Goal: Information Seeking & Learning: Learn about a topic

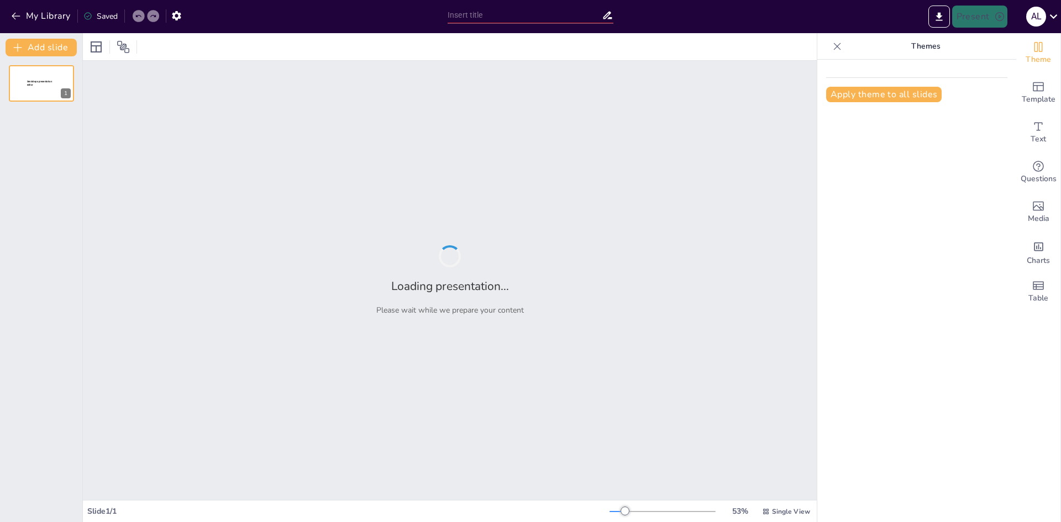
type input "Multi agent environments"
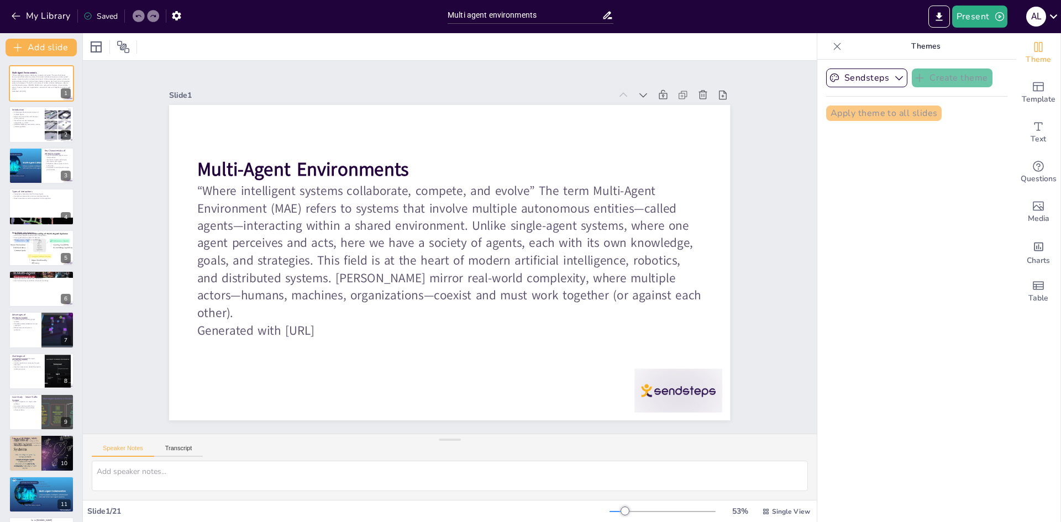
checkbox input "true"
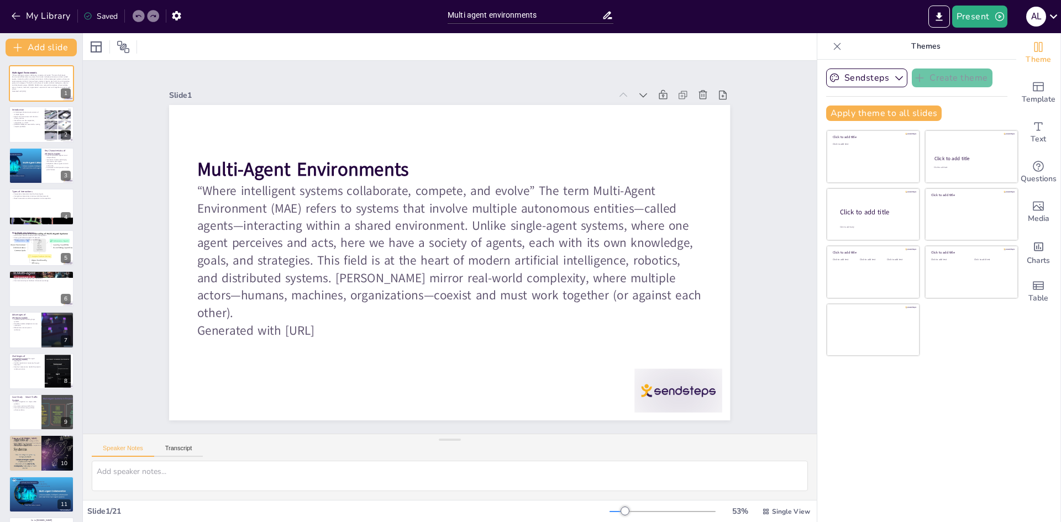
checkbox input "true"
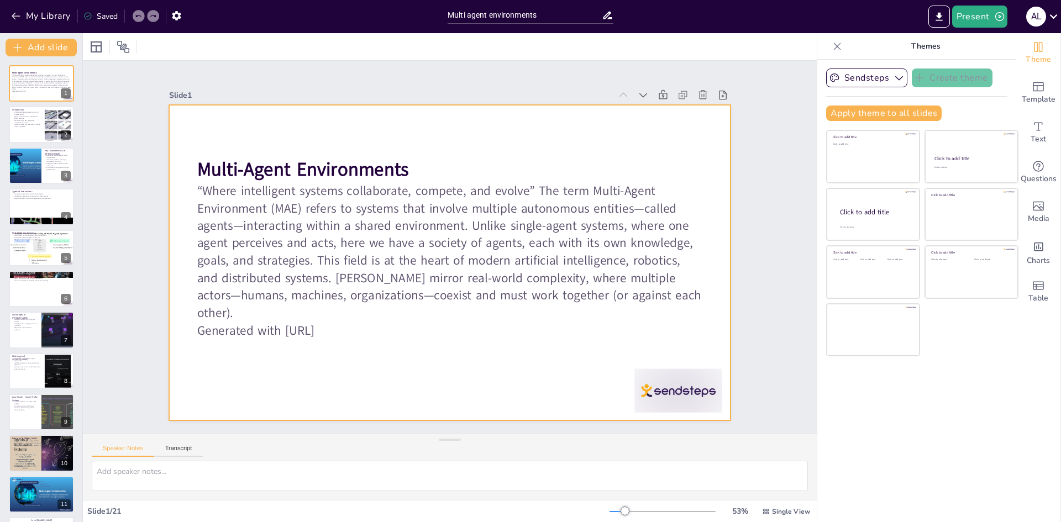
checkbox input "true"
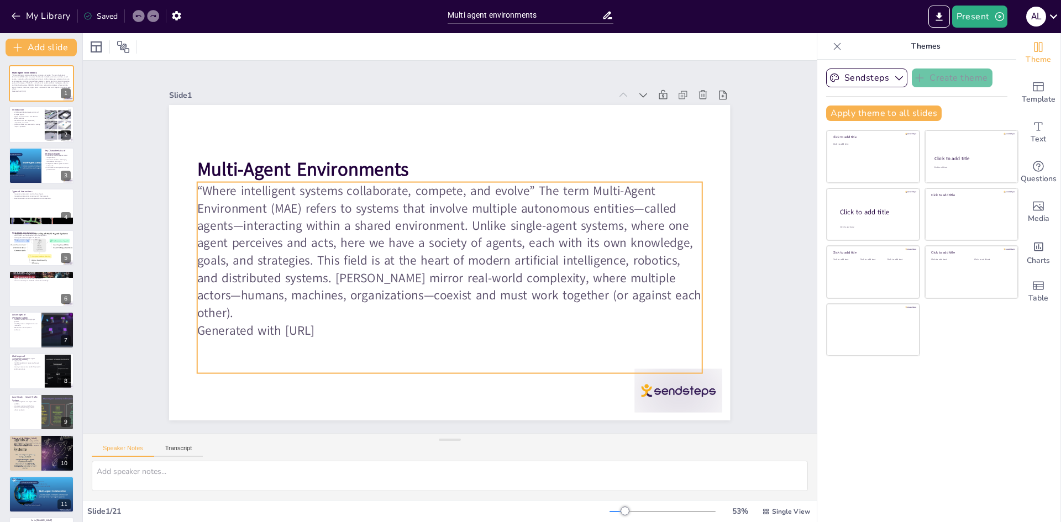
checkbox input "true"
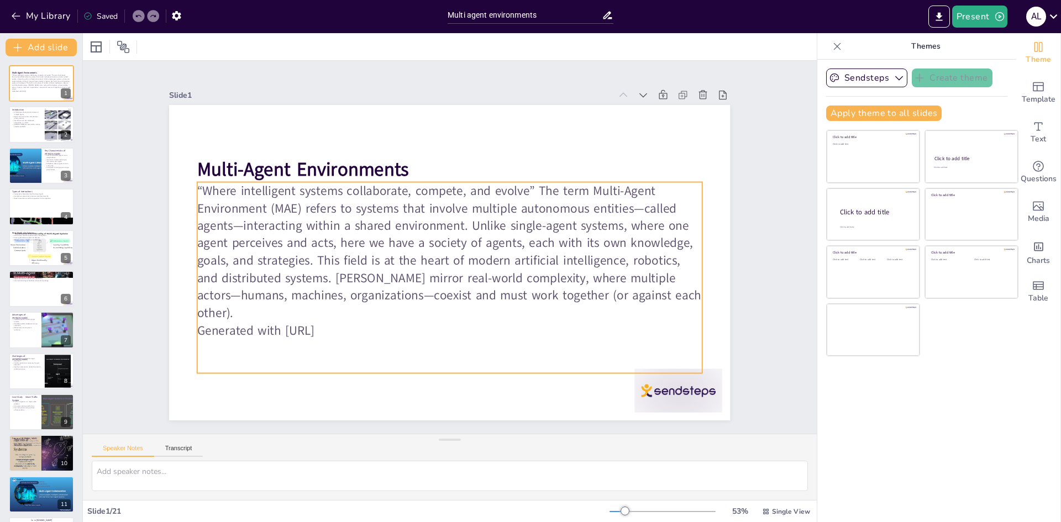
checkbox input "true"
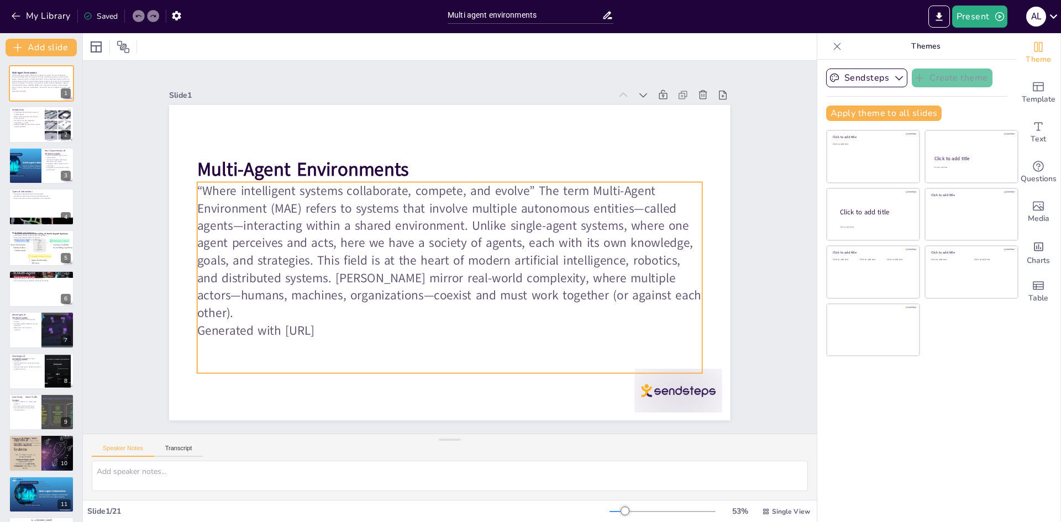
checkbox input "true"
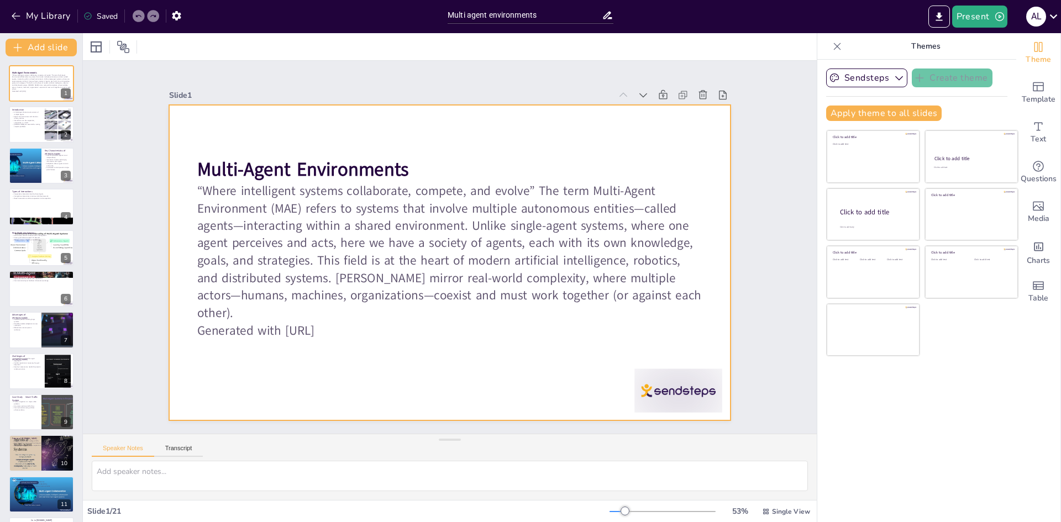
checkbox input "true"
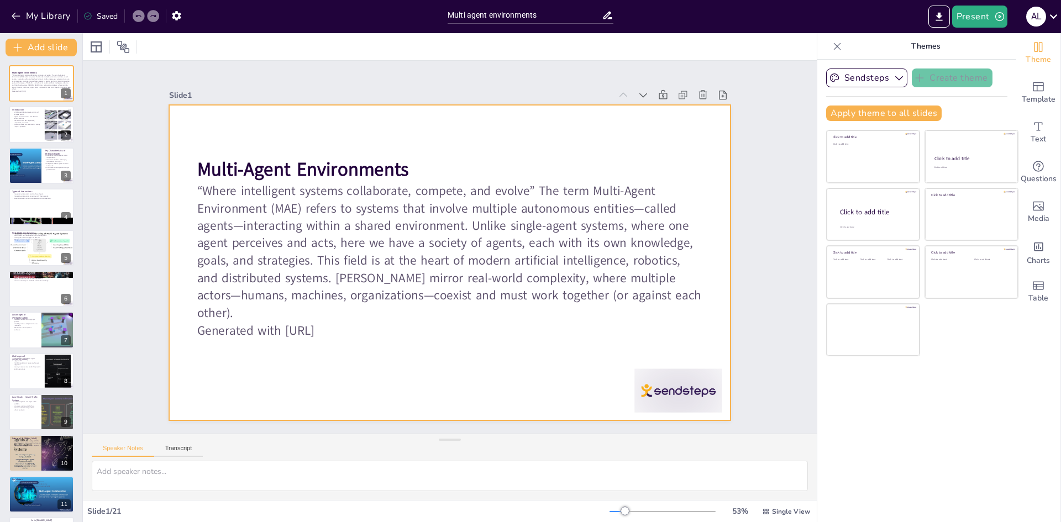
checkbox input "true"
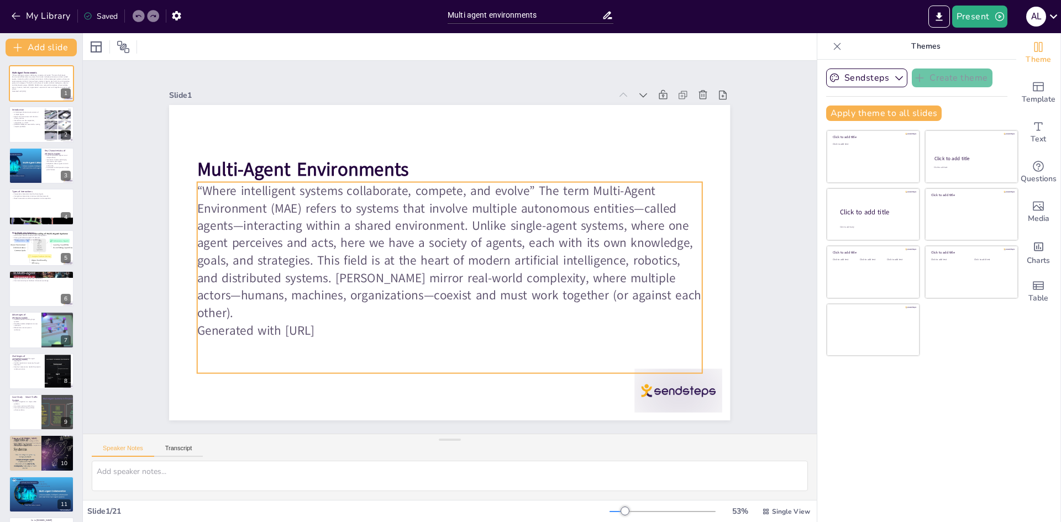
checkbox input "true"
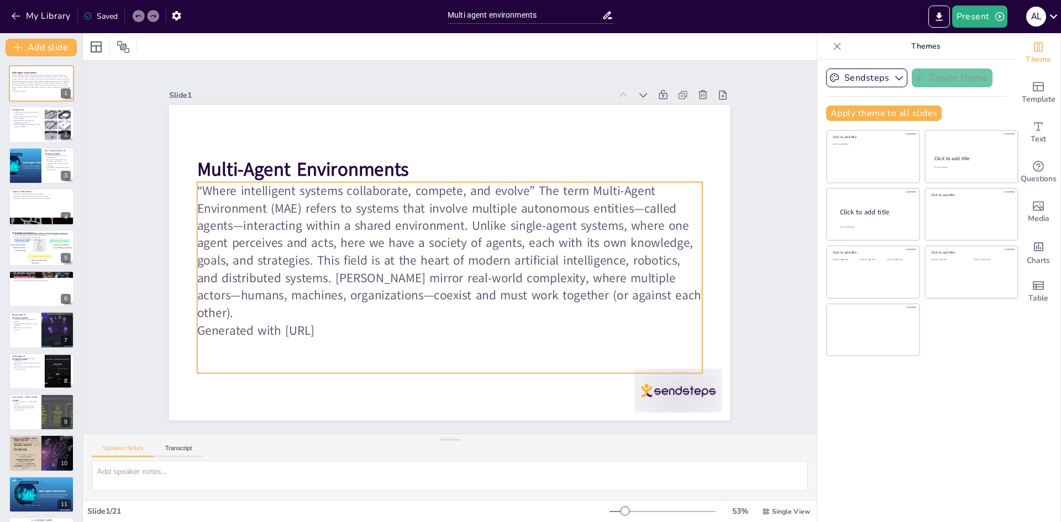
checkbox input "true"
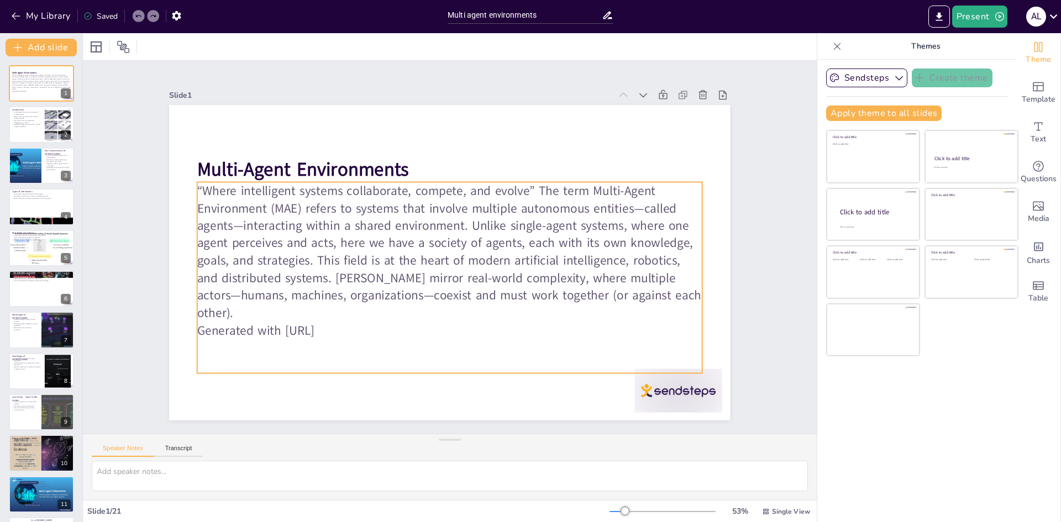
checkbox input "true"
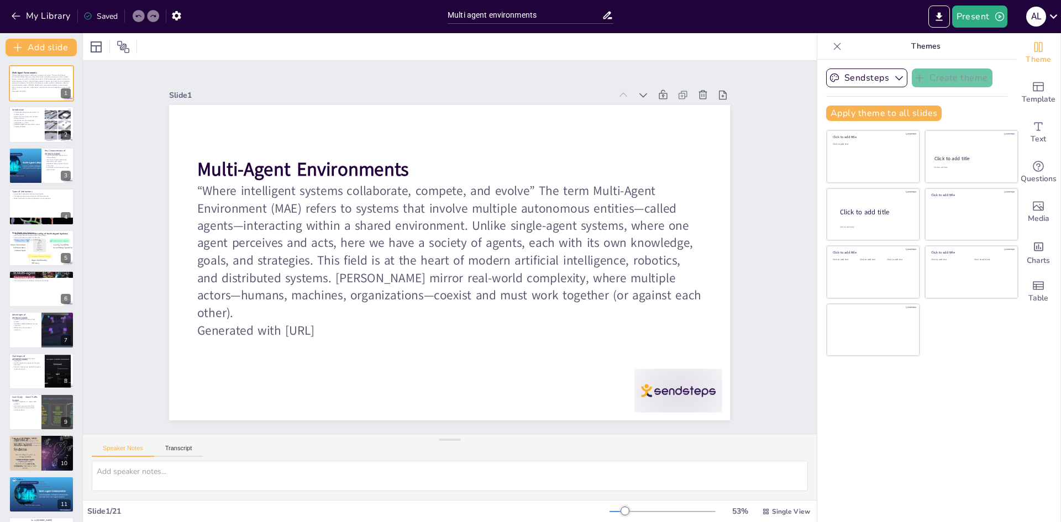
checkbox input "true"
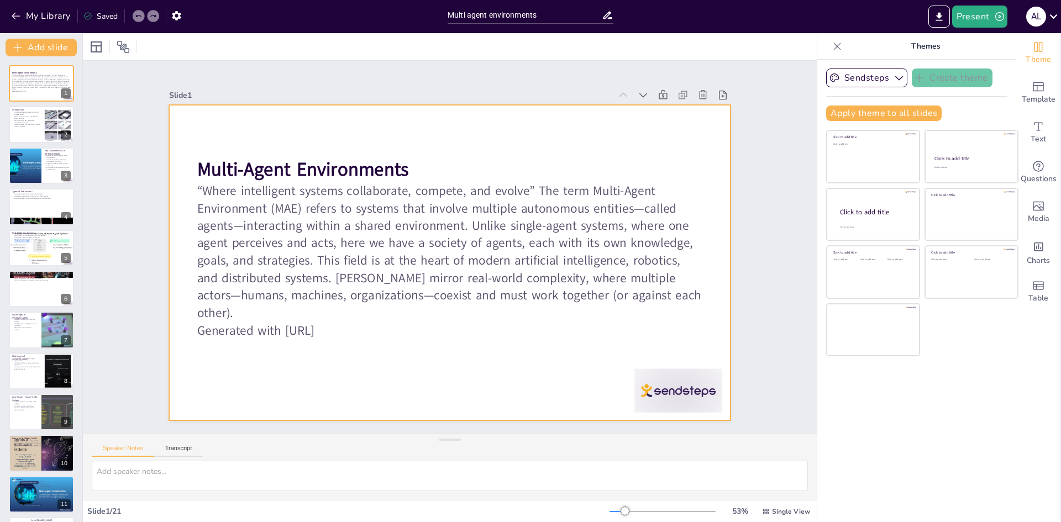
checkbox input "true"
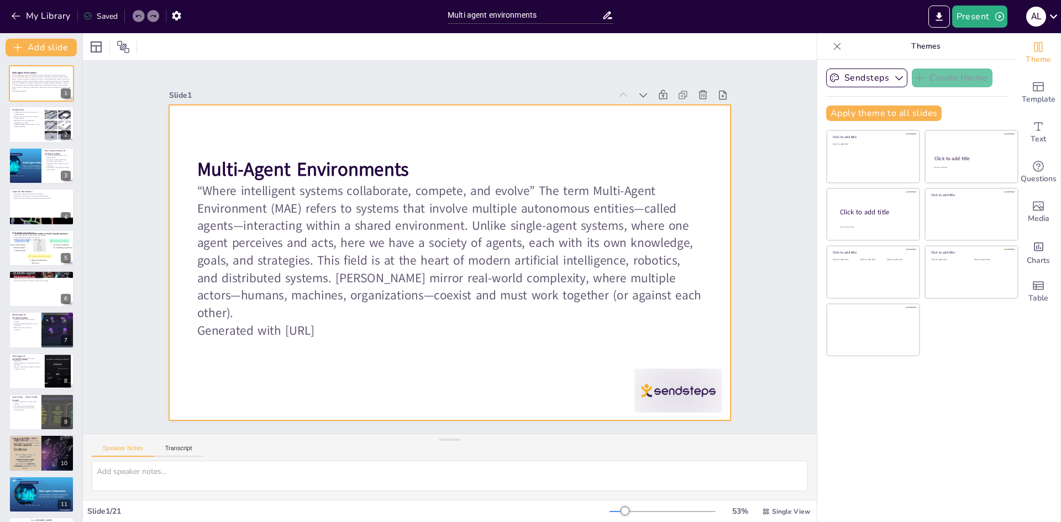
checkbox input "true"
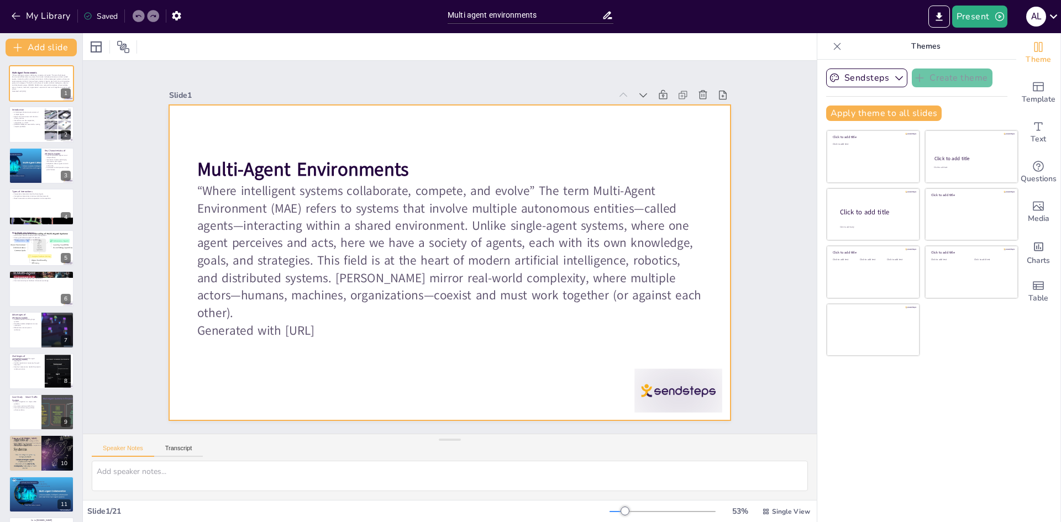
checkbox input "true"
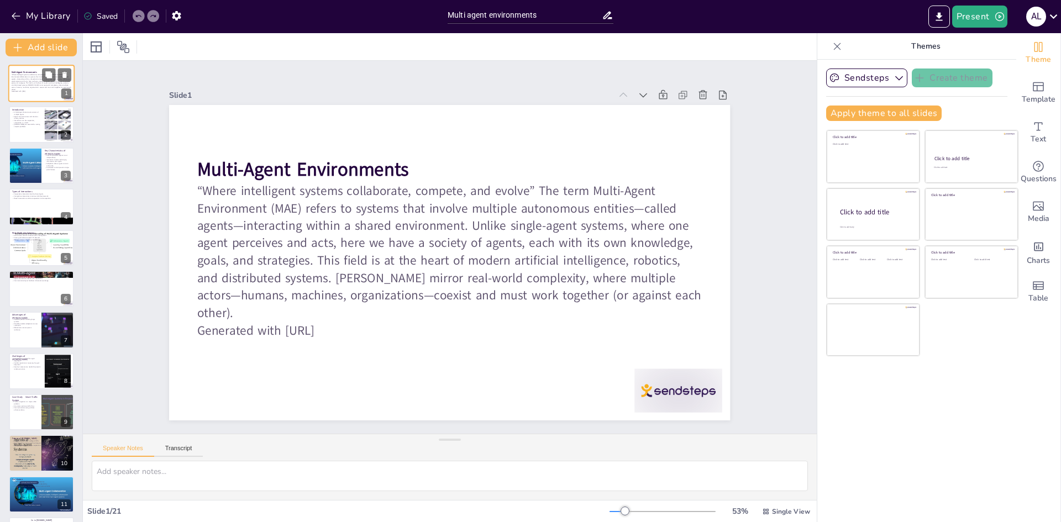
checkbox input "true"
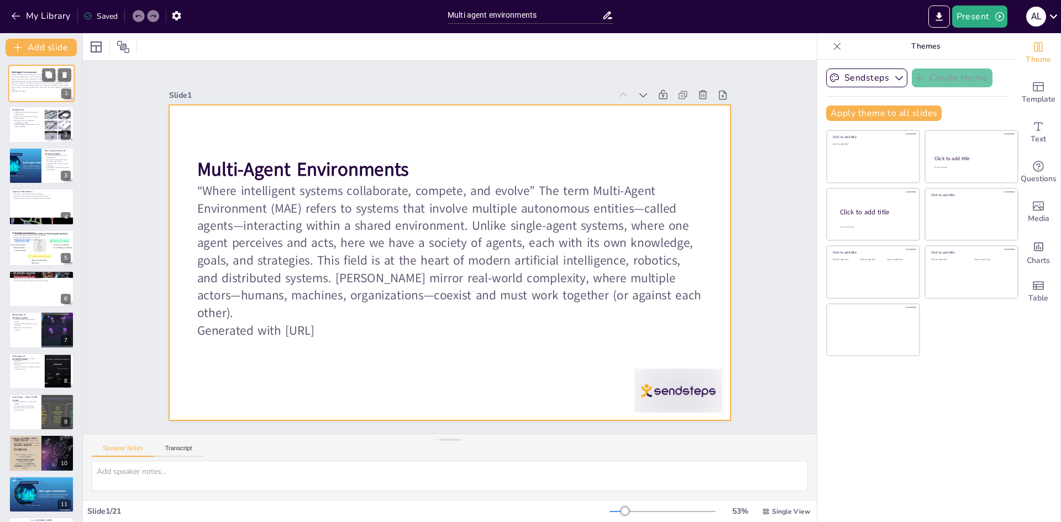
checkbox input "true"
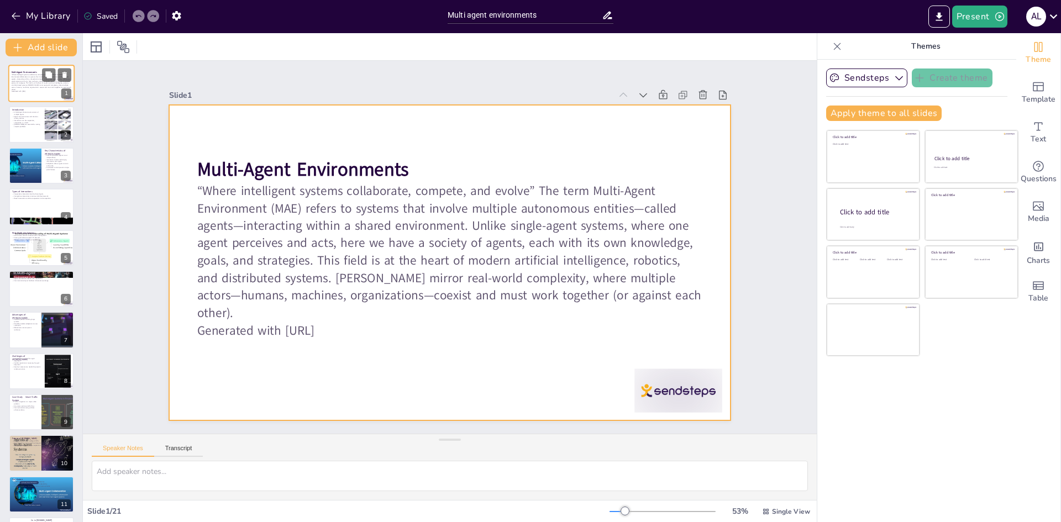
checkbox input "true"
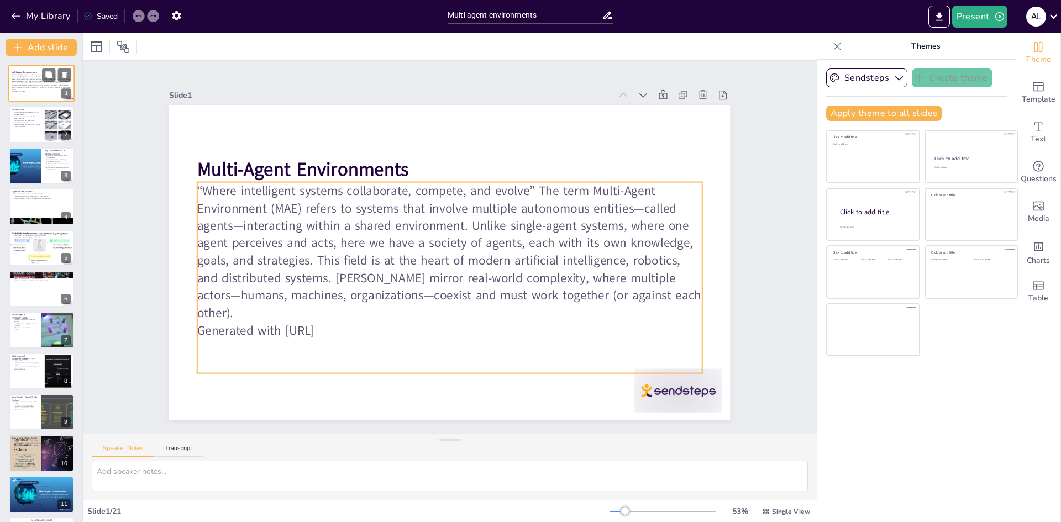
checkbox input "true"
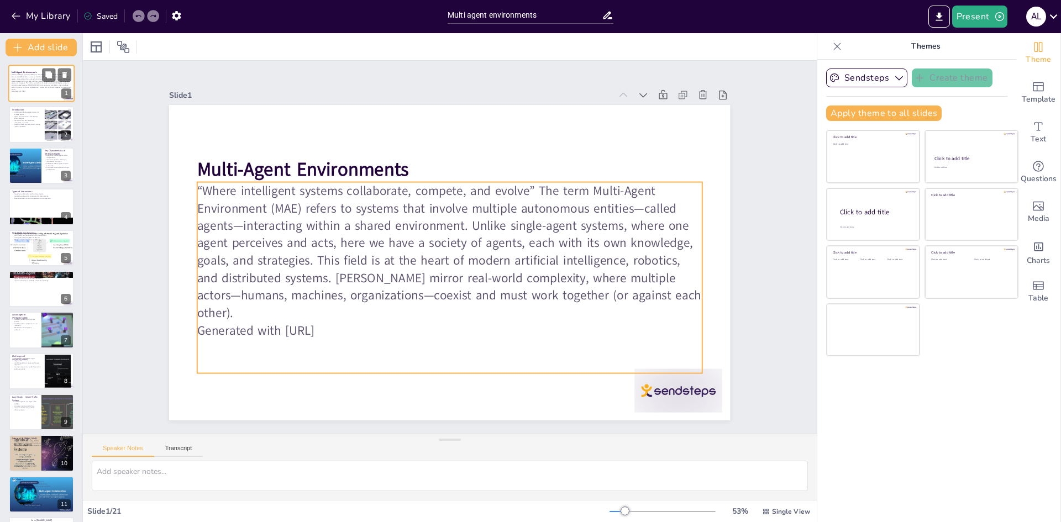
click at [27, 85] on p "“Where intelligent systems collaborate, compete, and evolve” The term Multi-Age…" at bounding box center [42, 82] width 60 height 17
checkbox input "true"
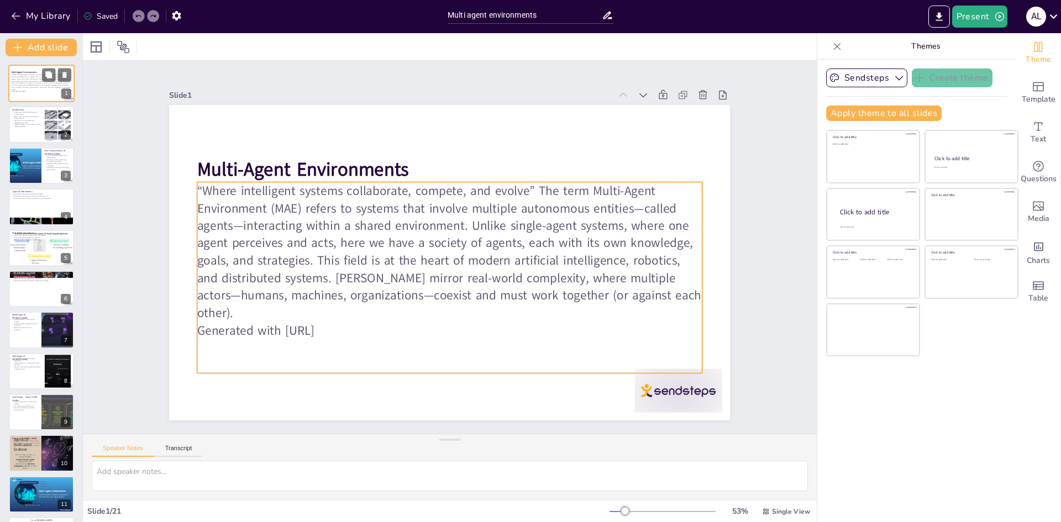
checkbox input "true"
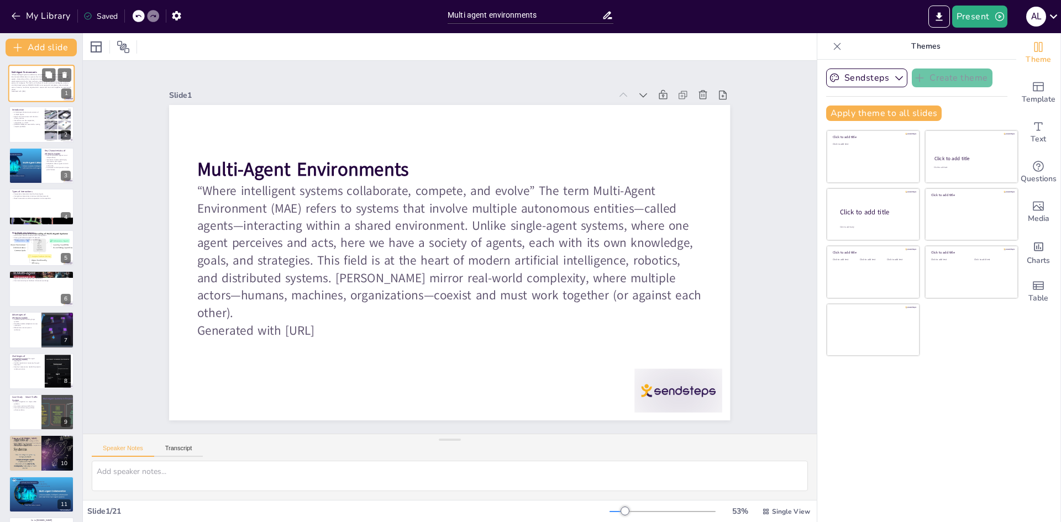
checkbox input "true"
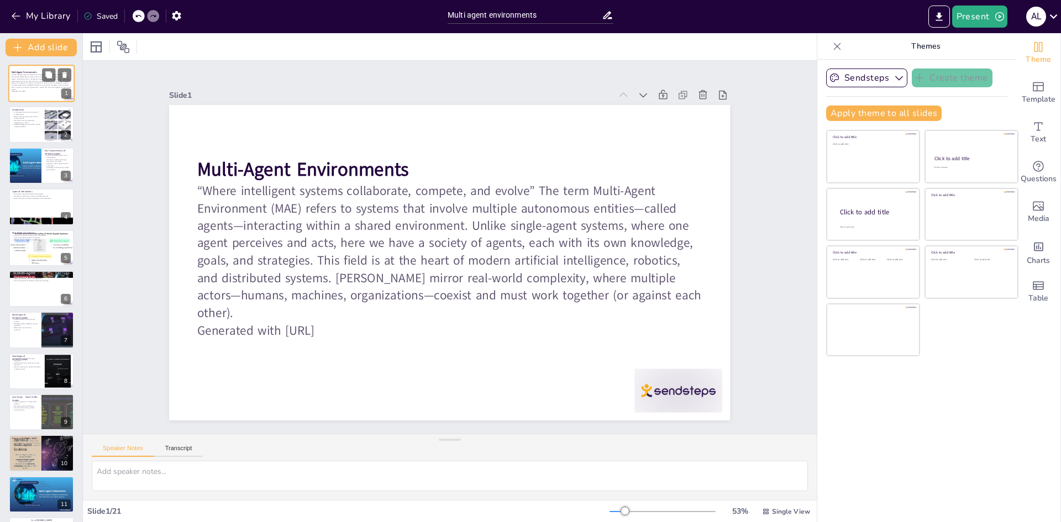
checkbox input "true"
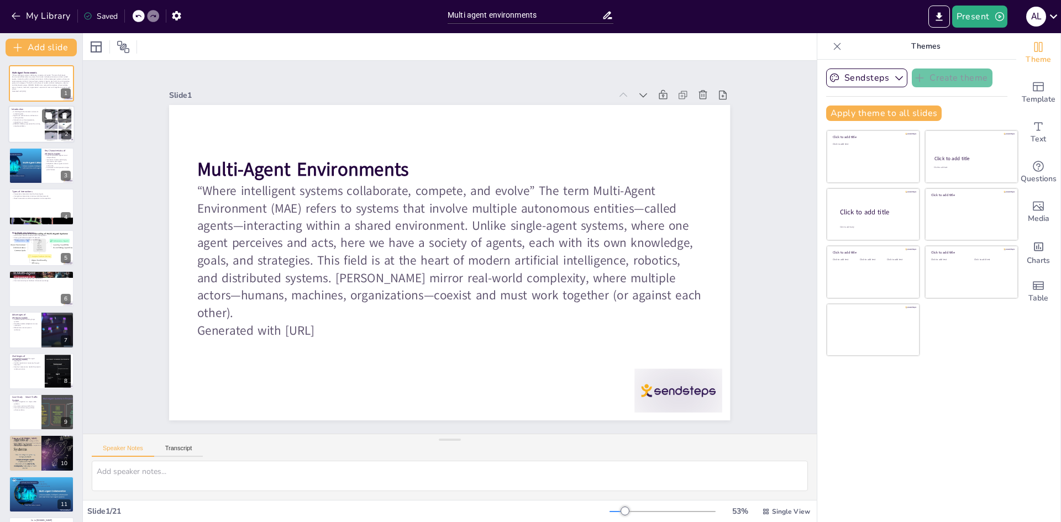
checkbox input "true"
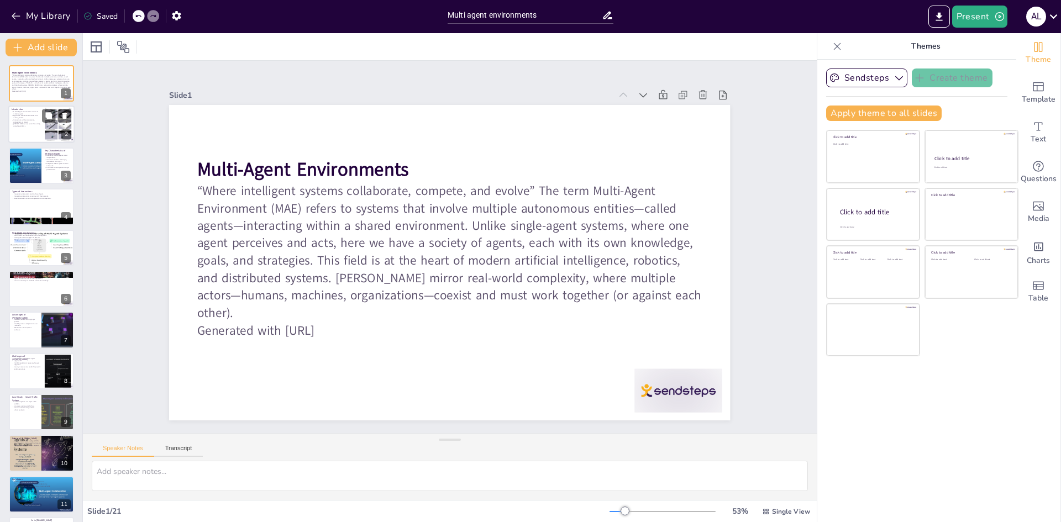
checkbox input "true"
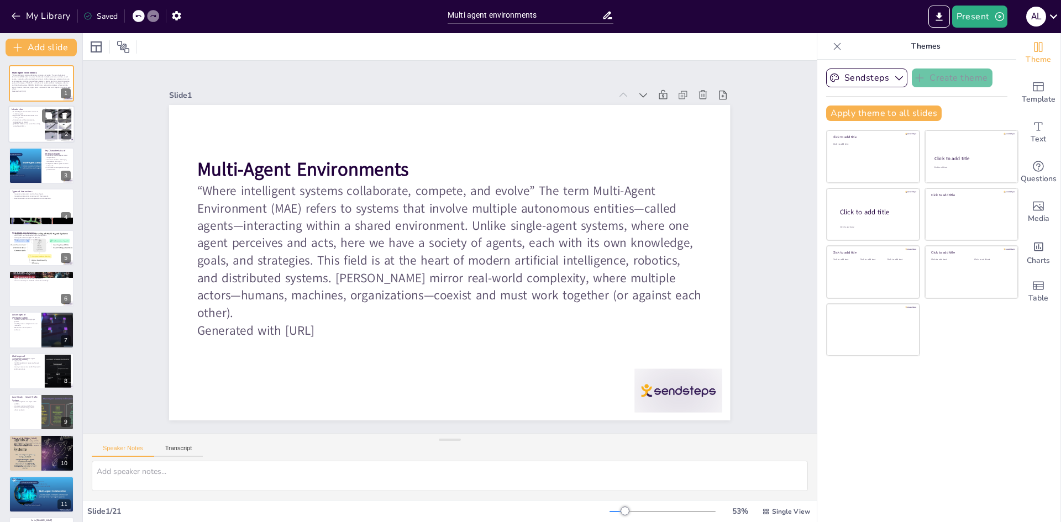
checkbox input "true"
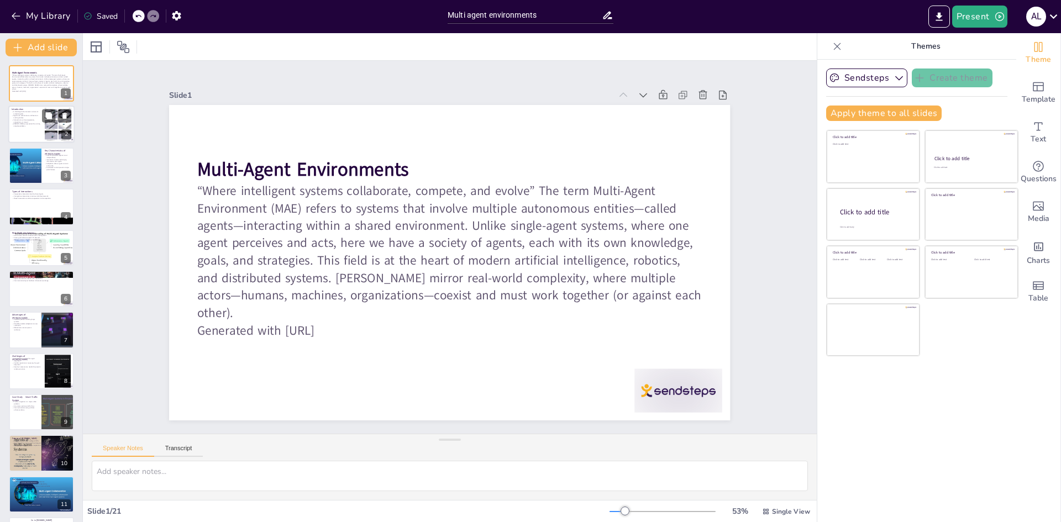
checkbox input "true"
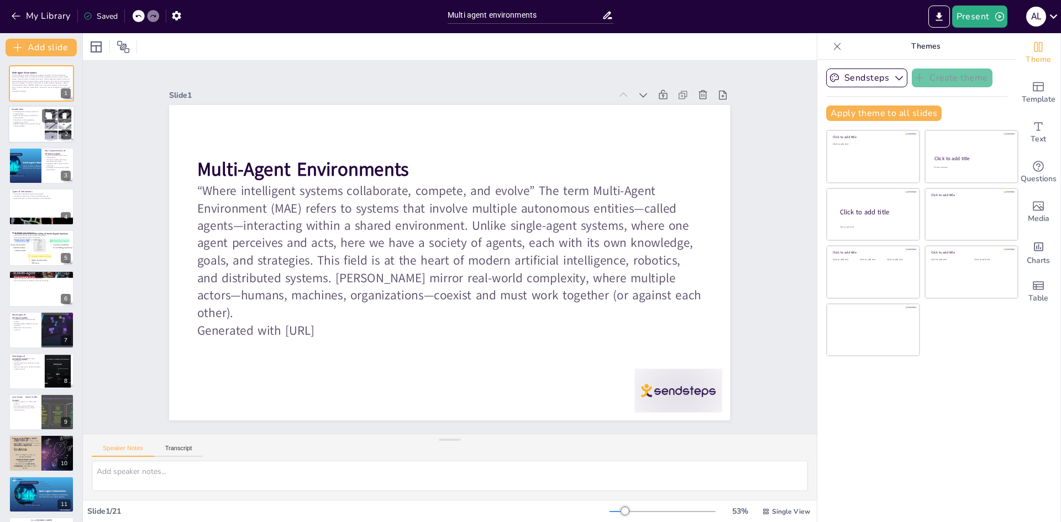
checkbox input "true"
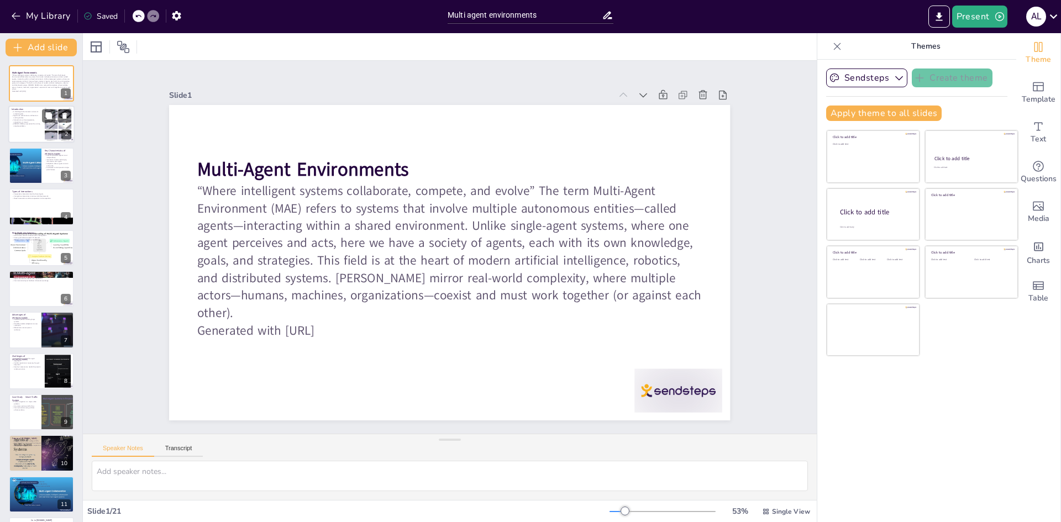
checkbox input "true"
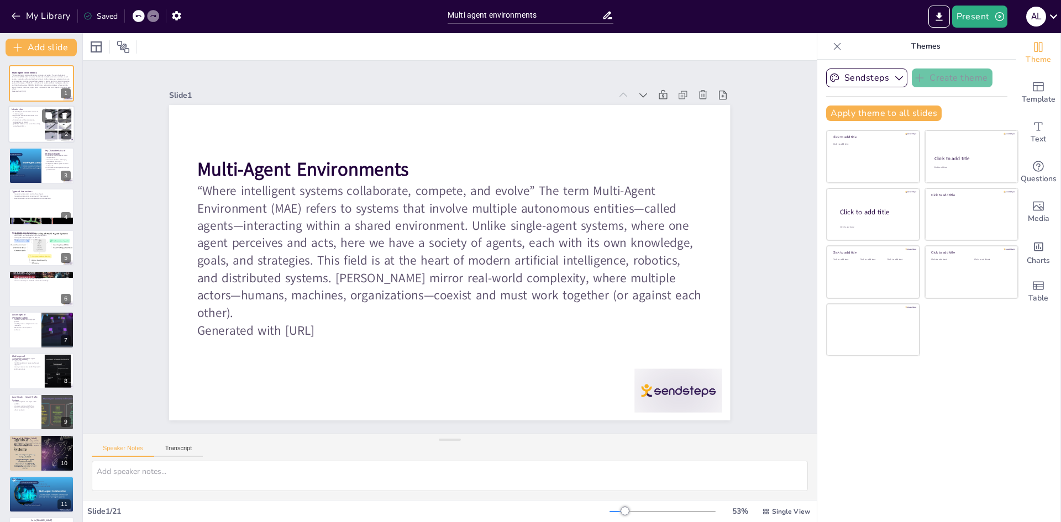
checkbox input "true"
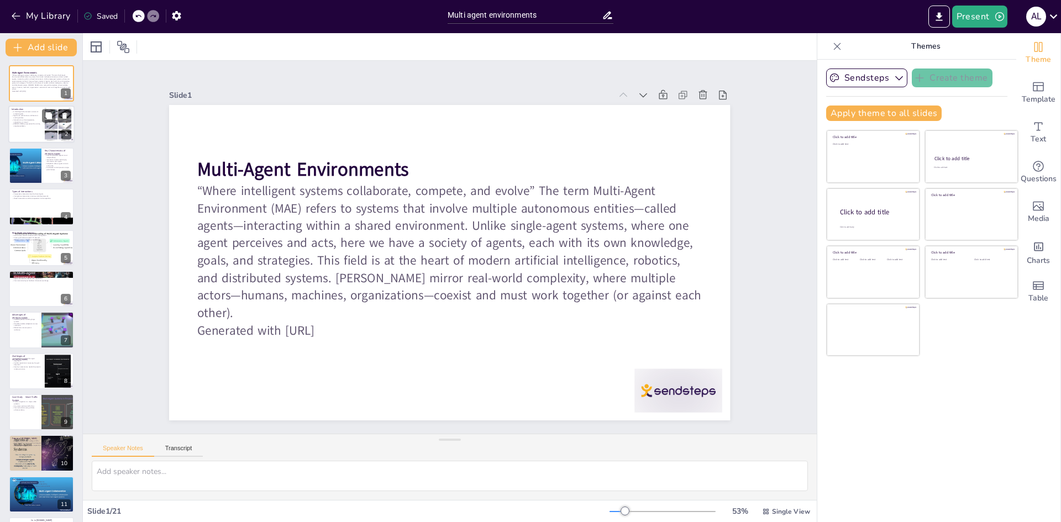
click at [29, 123] on p "[PERSON_NAME] are essential for solving complex problems." at bounding box center [27, 125] width 30 height 4
type textarea "A Multi-Agent Environment (MAE) is characterized by the presence of two or more…"
checkbox input "true"
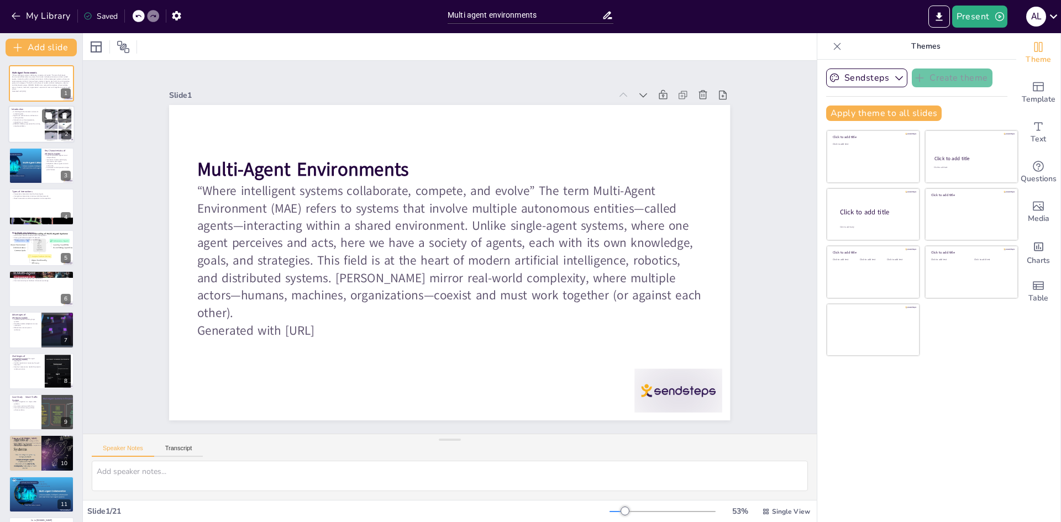
checkbox input "true"
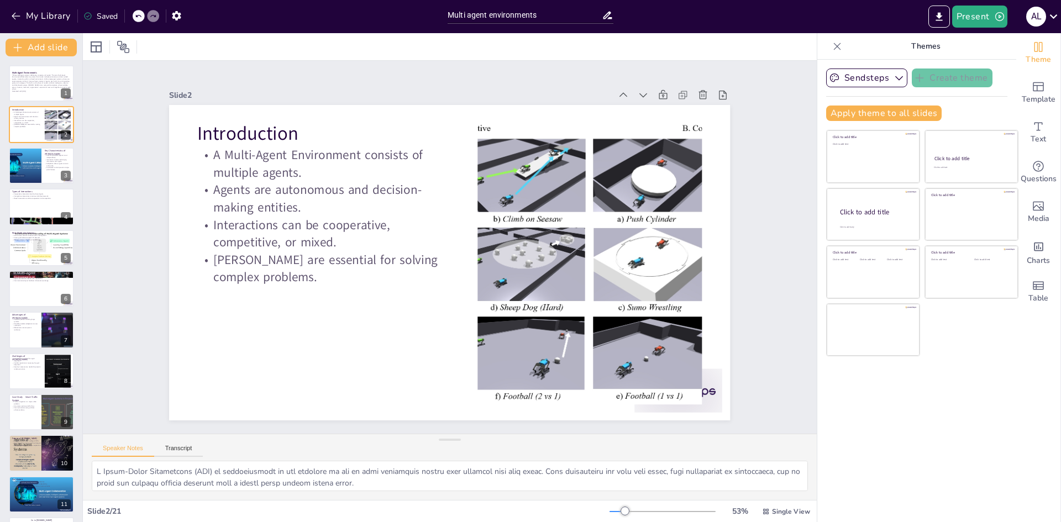
checkbox input "true"
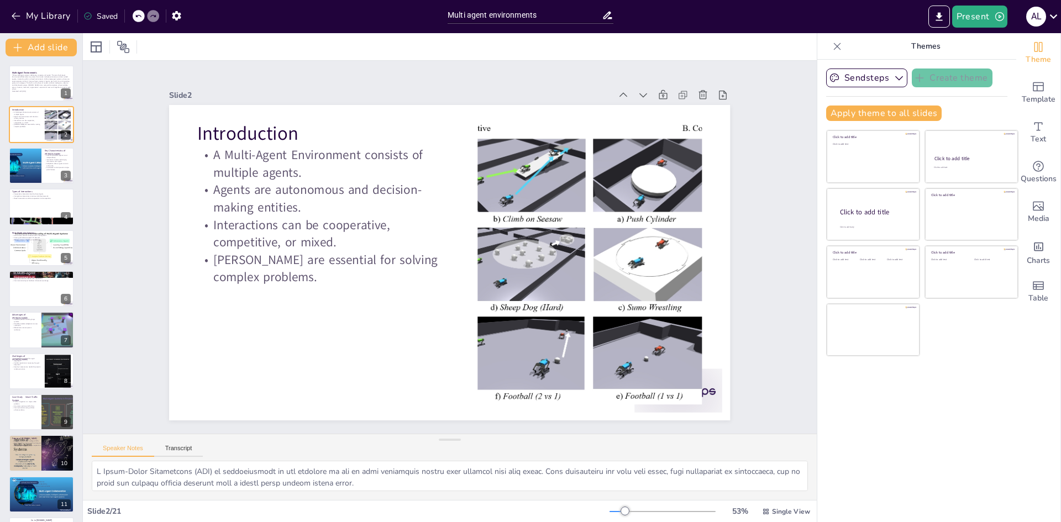
checkbox input "true"
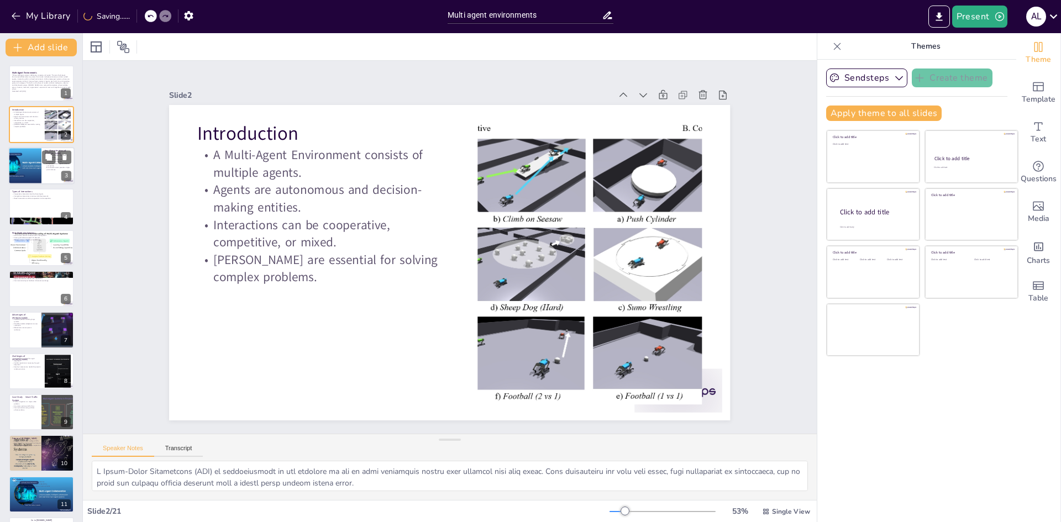
checkbox input "true"
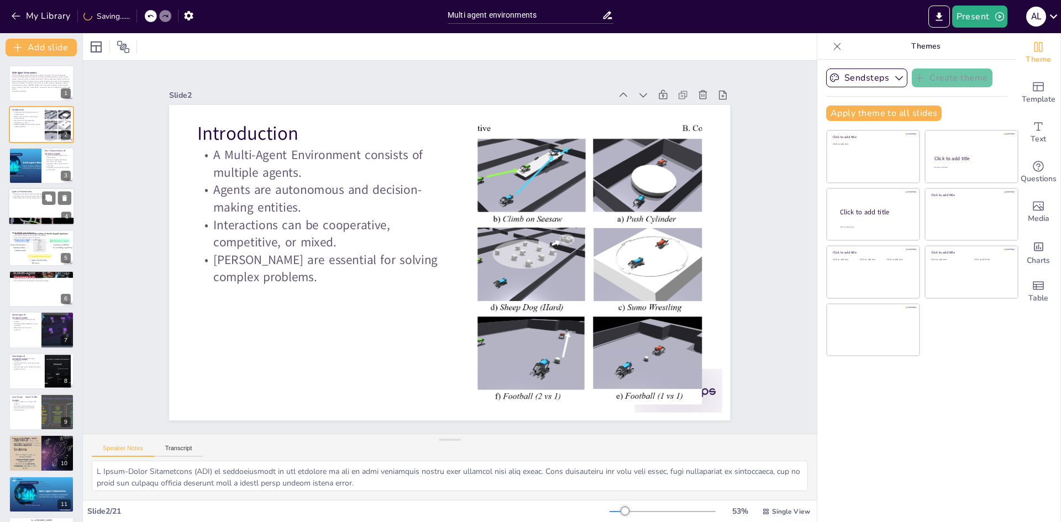
checkbox input "true"
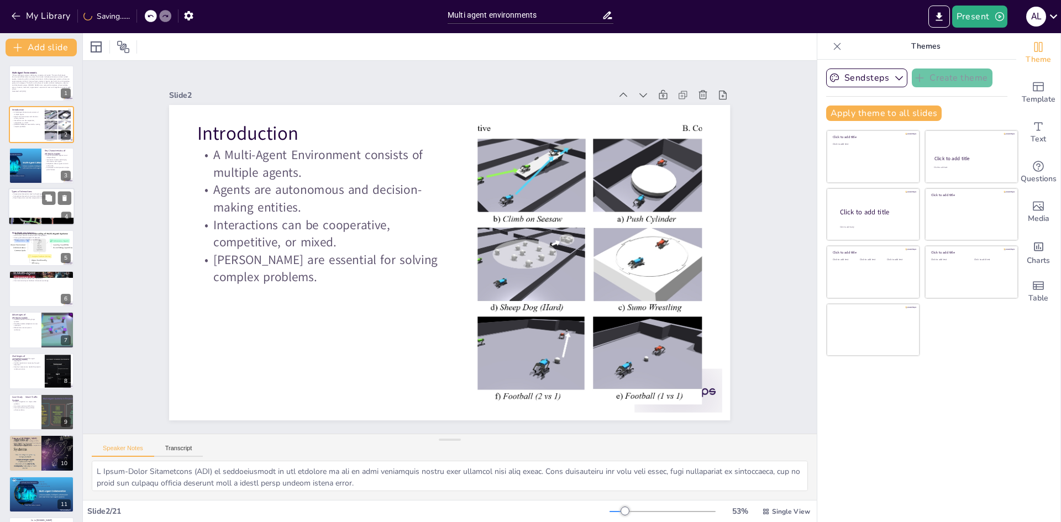
checkbox input "true"
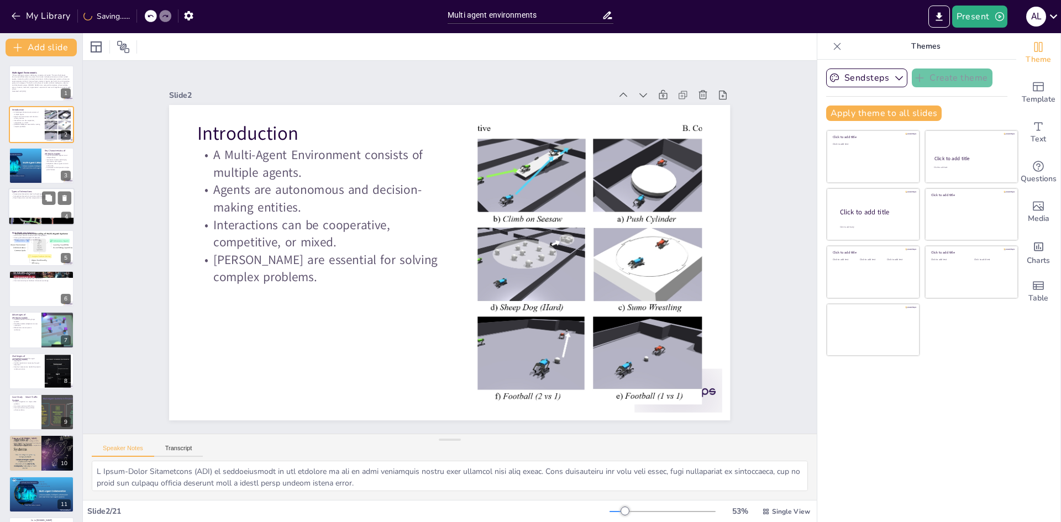
checkbox input "true"
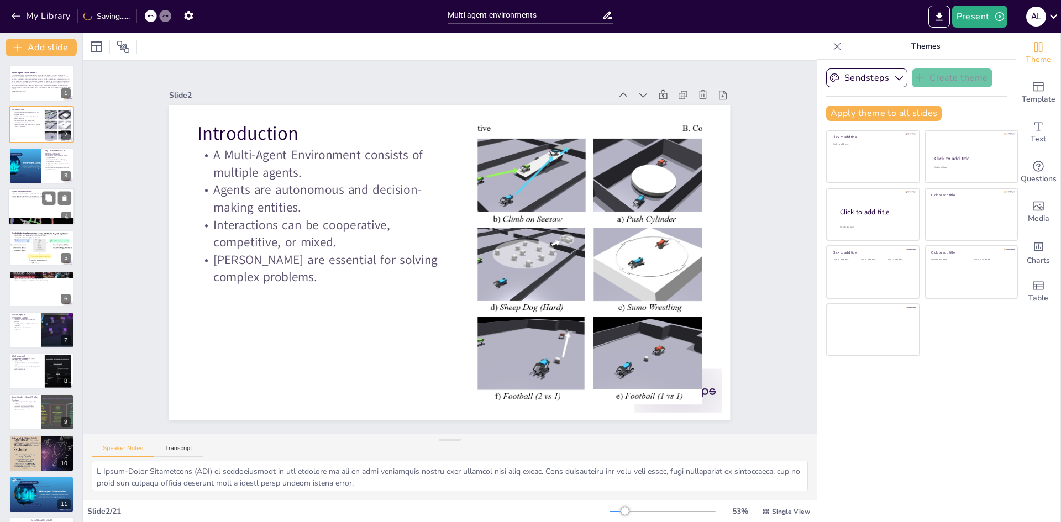
checkbox input "true"
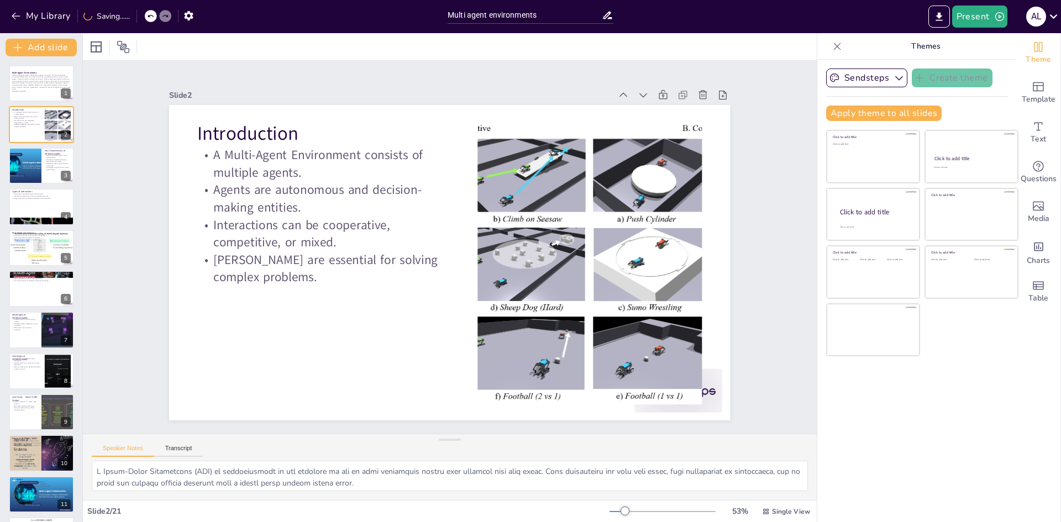
checkbox input "true"
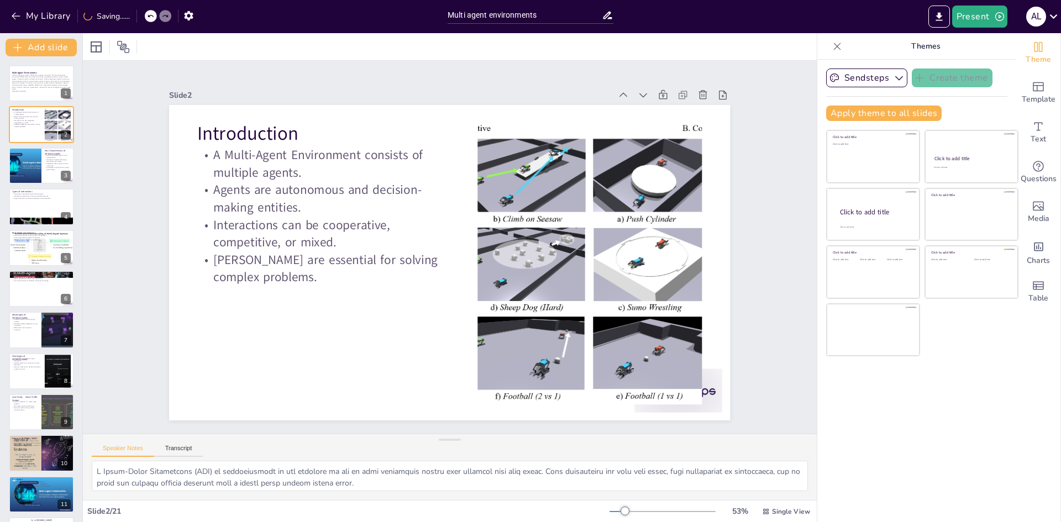
checkbox input "true"
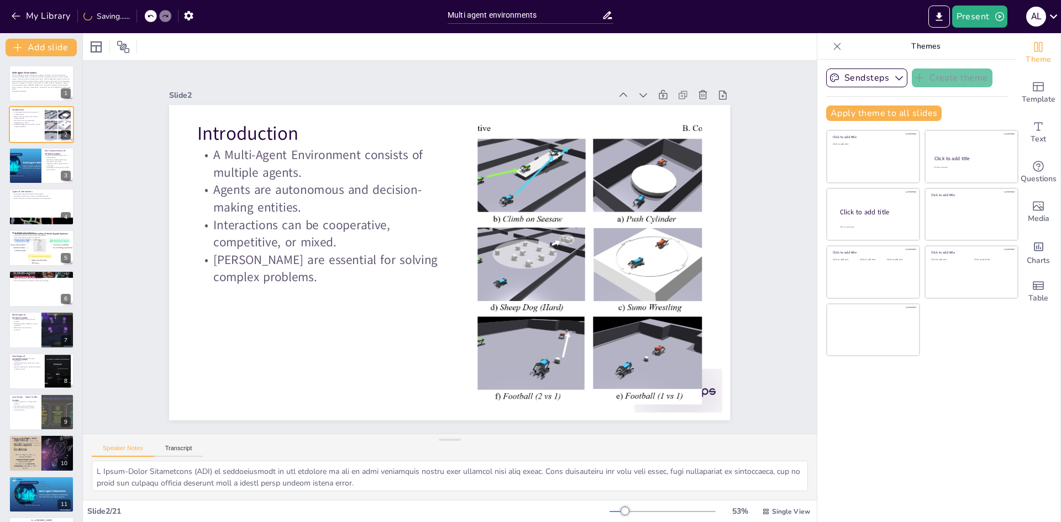
checkbox input "true"
click at [32, 161] on div at bounding box center [24, 166] width 63 height 38
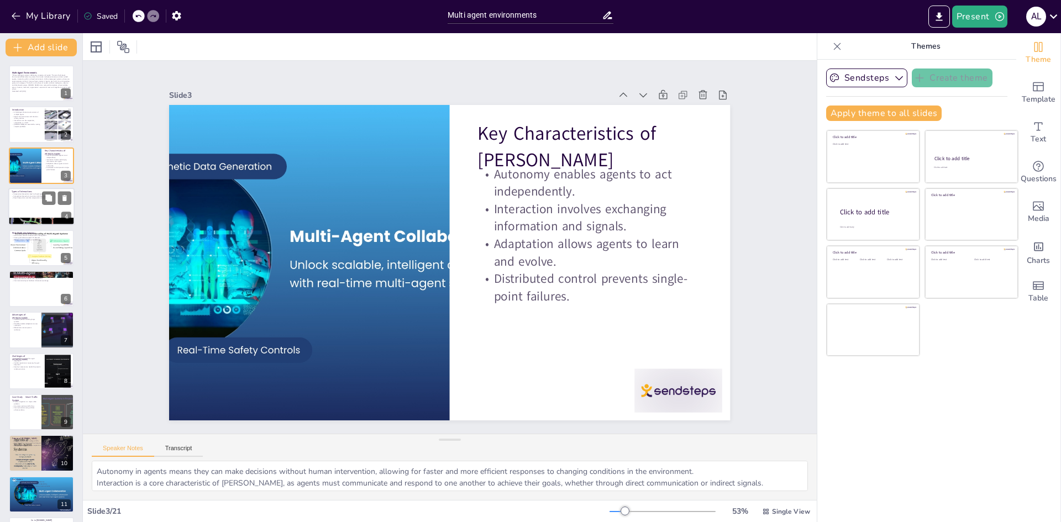
drag, startPoint x: 23, startPoint y: 205, endPoint x: 32, endPoint y: 205, distance: 8.8
click at [27, 205] on div at bounding box center [41, 207] width 66 height 38
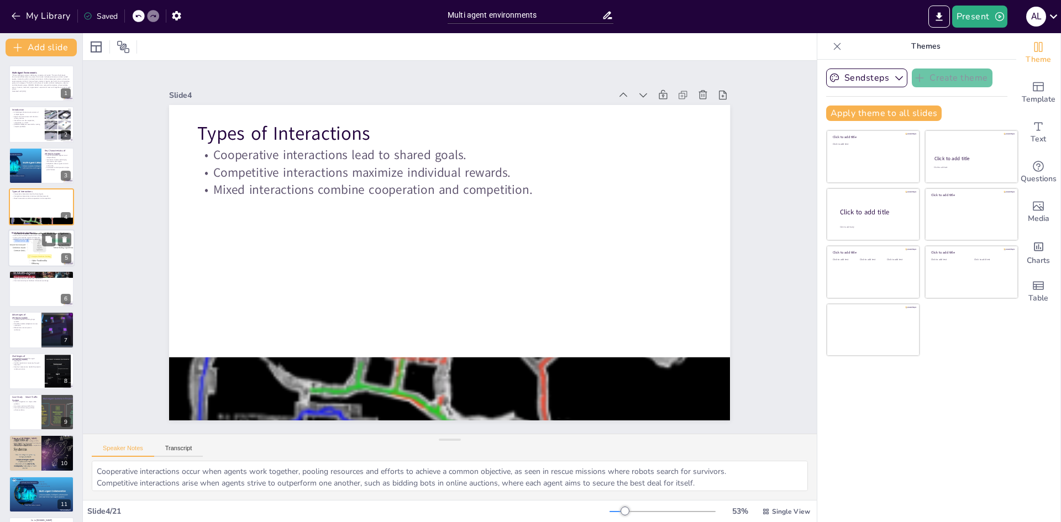
click at [34, 248] on div at bounding box center [41, 248] width 66 height 38
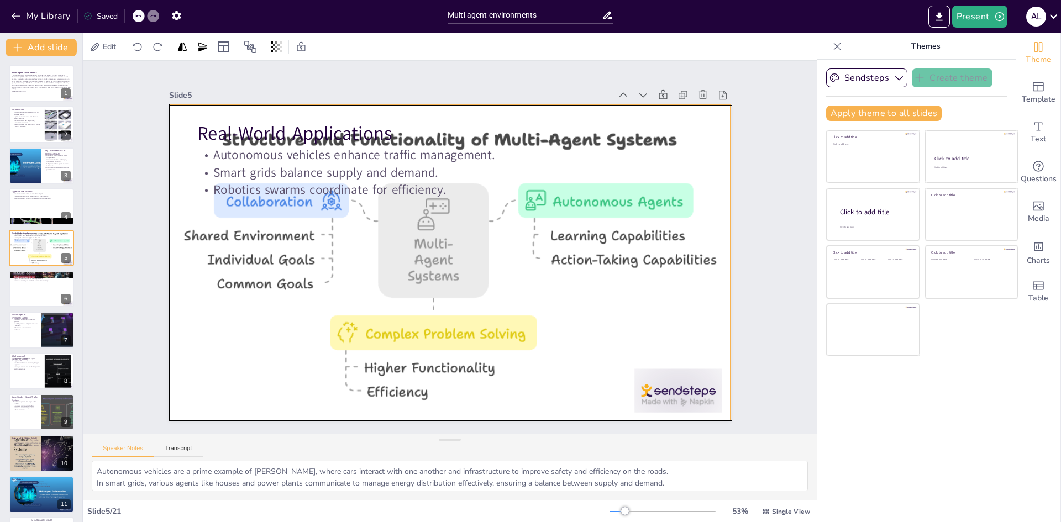
click at [389, 257] on div at bounding box center [437, 238] width 585 height 640
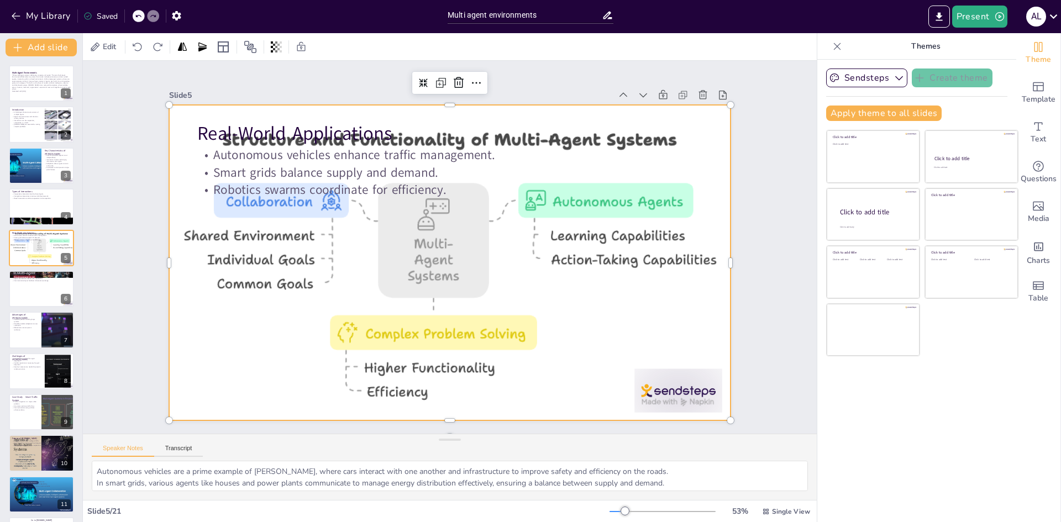
click at [421, 244] on div at bounding box center [455, 233] width 641 height 517
click at [257, 253] on div at bounding box center [441, 234] width 640 height 585
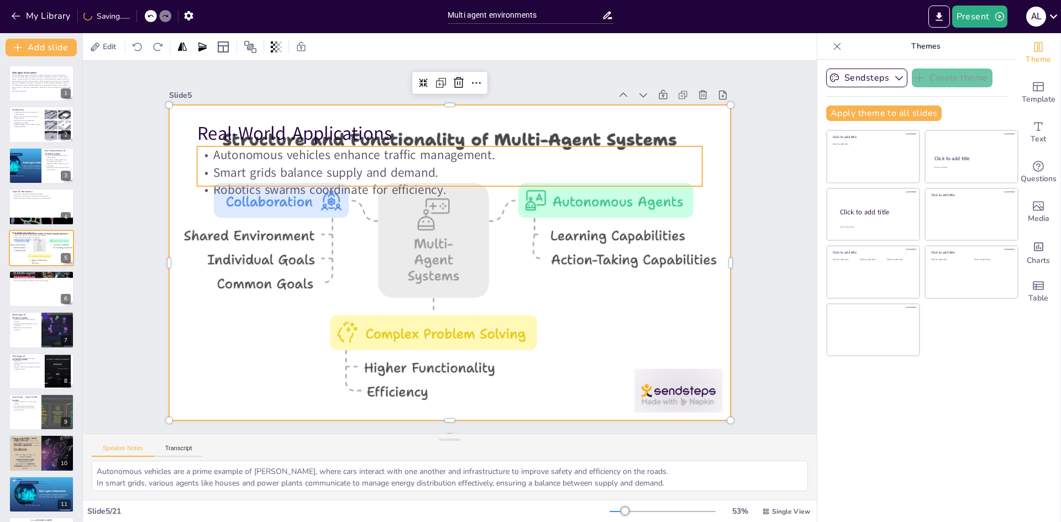
click at [516, 163] on p "Smart grids balance supply and demand." at bounding box center [525, 247] width 18 height 505
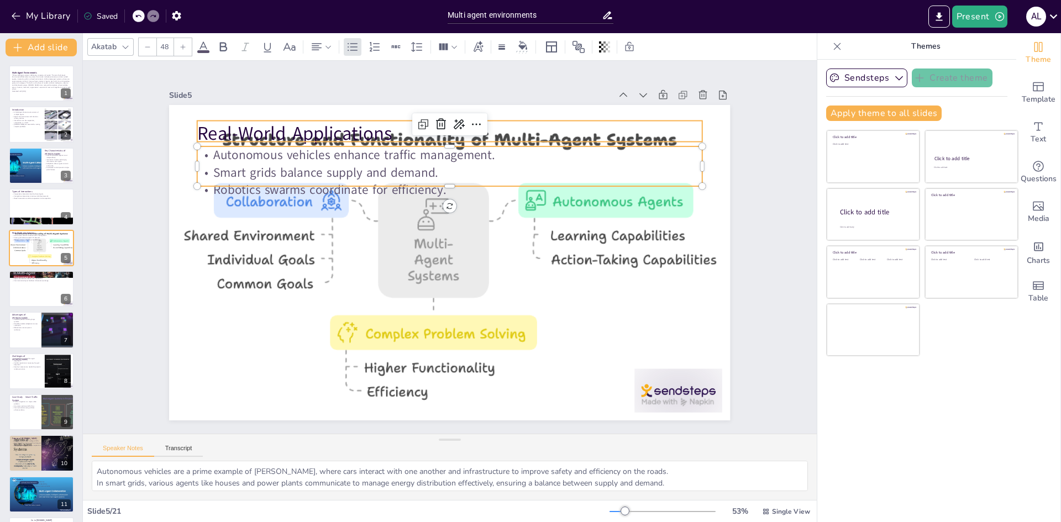
click at [305, 127] on p "Real-World Applications" at bounding box center [517, 156] width 424 height 318
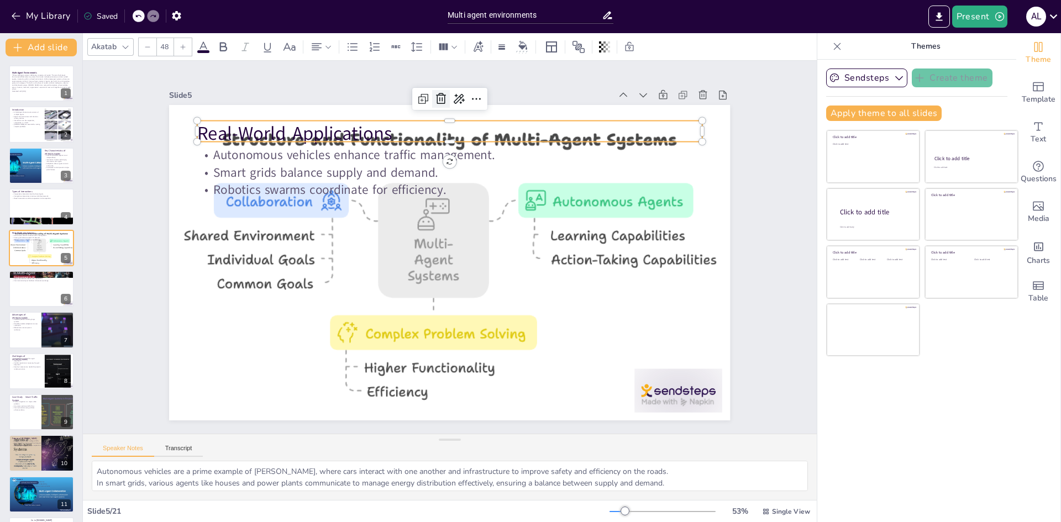
click at [580, 185] on icon at bounding box center [588, 193] width 17 height 17
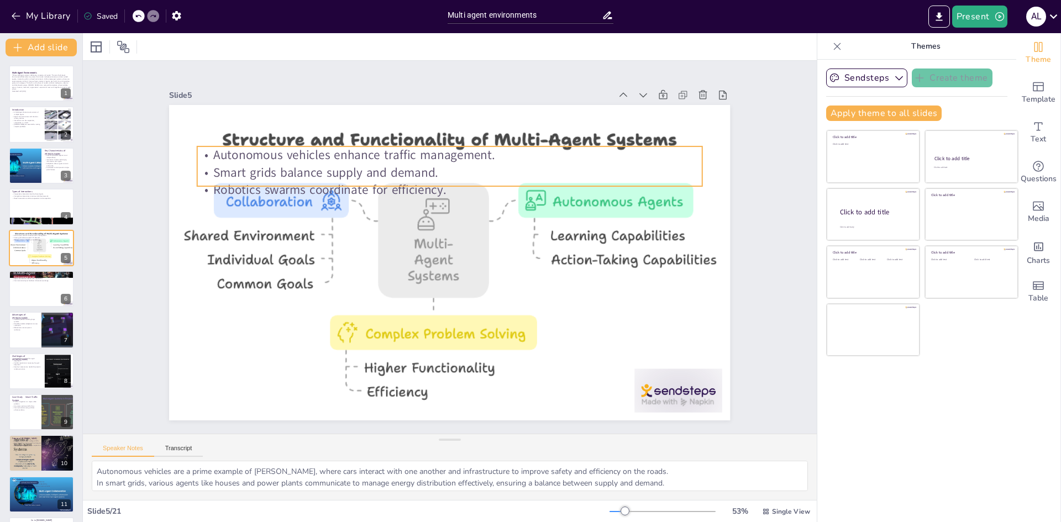
click at [395, 160] on p "Smart grids balance supply and demand." at bounding box center [499, 192] width 387 height 351
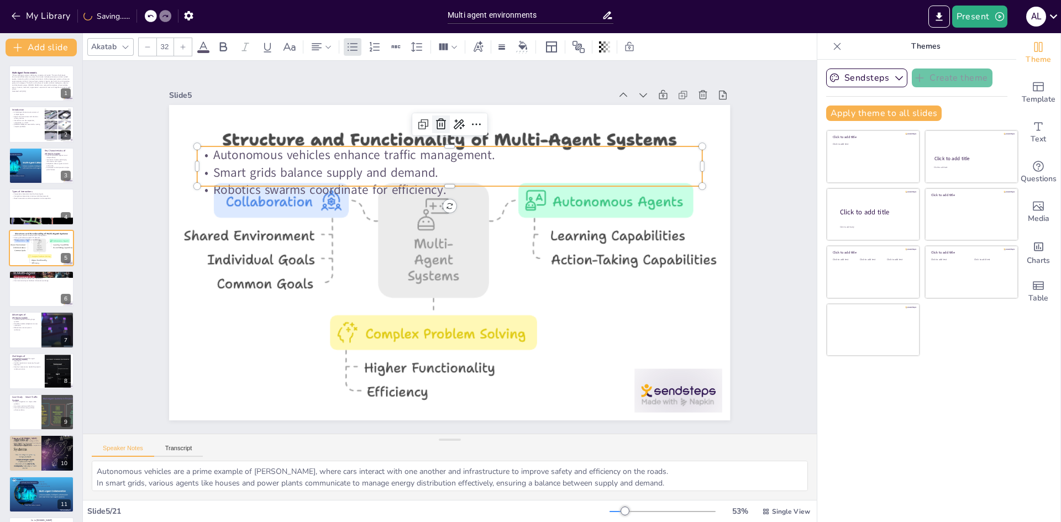
click at [468, 126] on div at bounding box center [479, 128] width 22 height 22
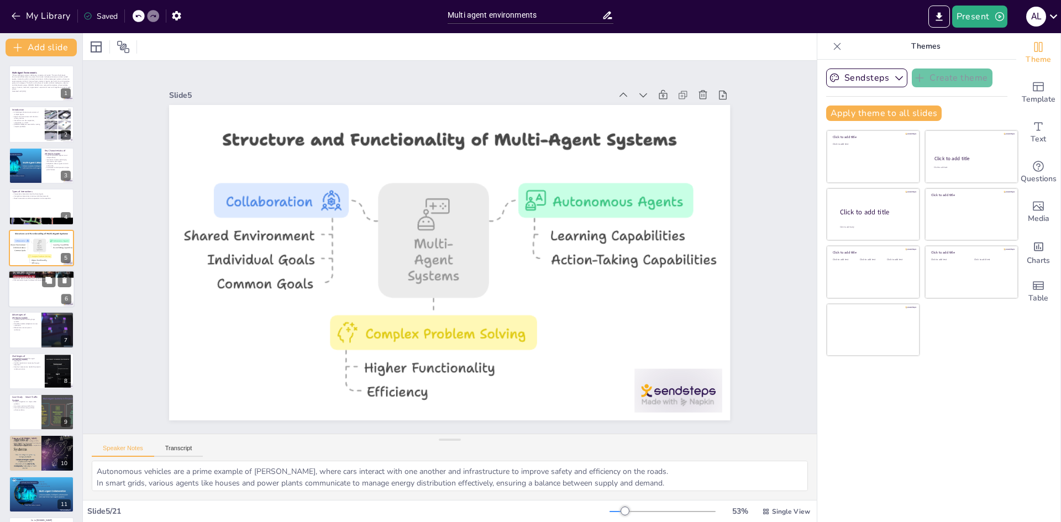
click at [28, 297] on div at bounding box center [41, 289] width 66 height 38
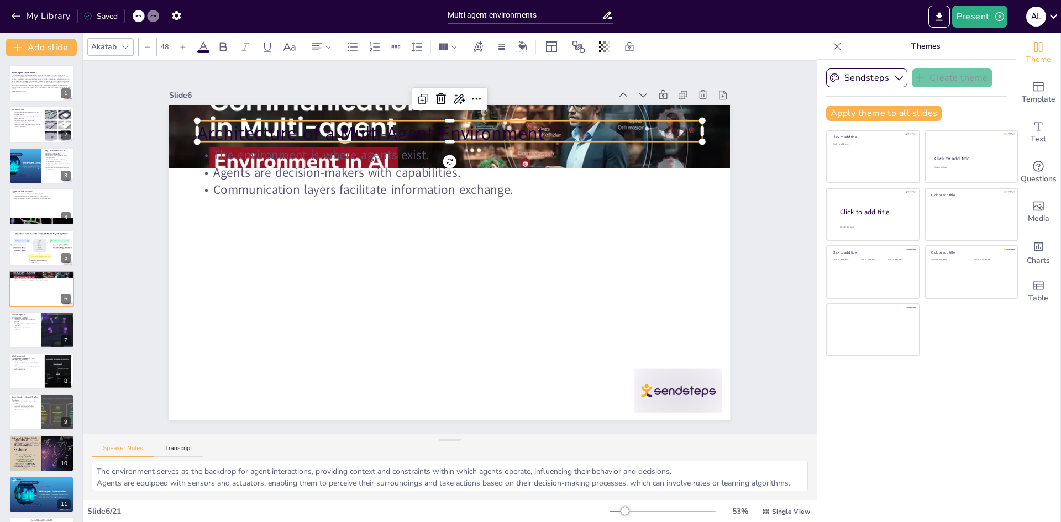
click at [439, 133] on p "Architecture of a Multi-Agent Environment" at bounding box center [553, 201] width 229 height 472
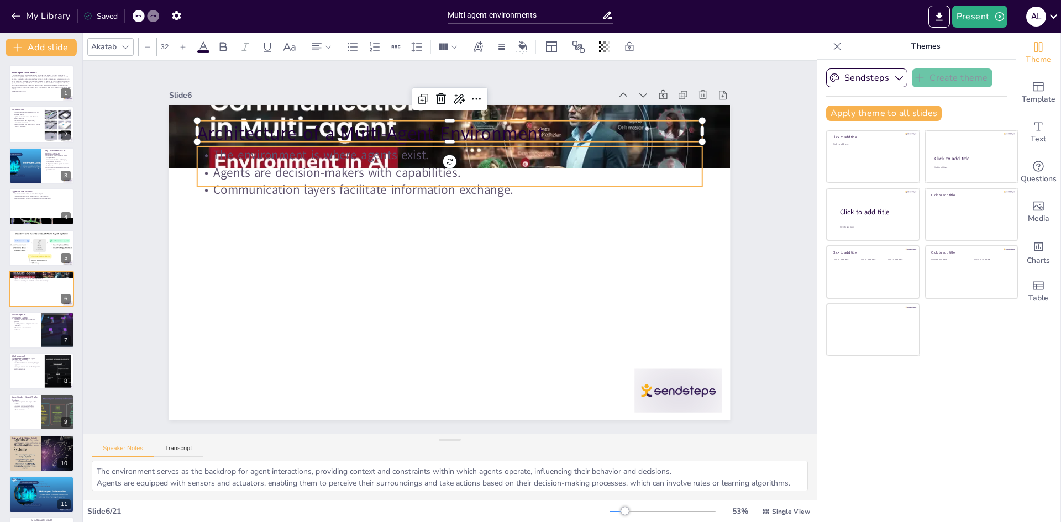
click at [434, 173] on p "Agents are decision-makers with capabilities." at bounding box center [520, 224] width 172 height 486
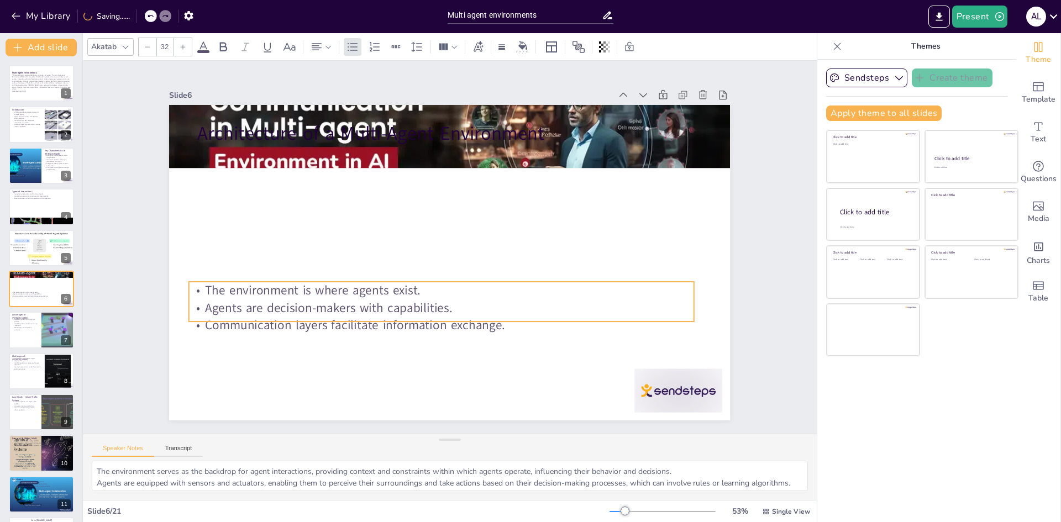
drag, startPoint x: 298, startPoint y: 175, endPoint x: 290, endPoint y: 310, distance: 135.7
click at [290, 310] on p "Agents are decision-makers with capabilities." at bounding box center [413, 296] width 446 height 268
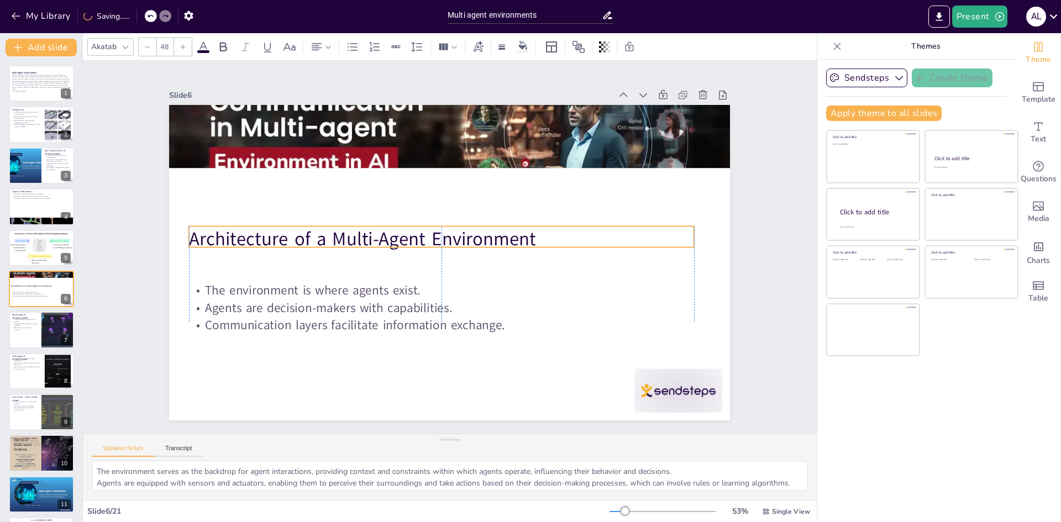
drag, startPoint x: 303, startPoint y: 134, endPoint x: 291, endPoint y: 239, distance: 106.3
click at [315, 239] on p "Architecture of a Multi-Agent Environment" at bounding box center [452, 236] width 275 height 450
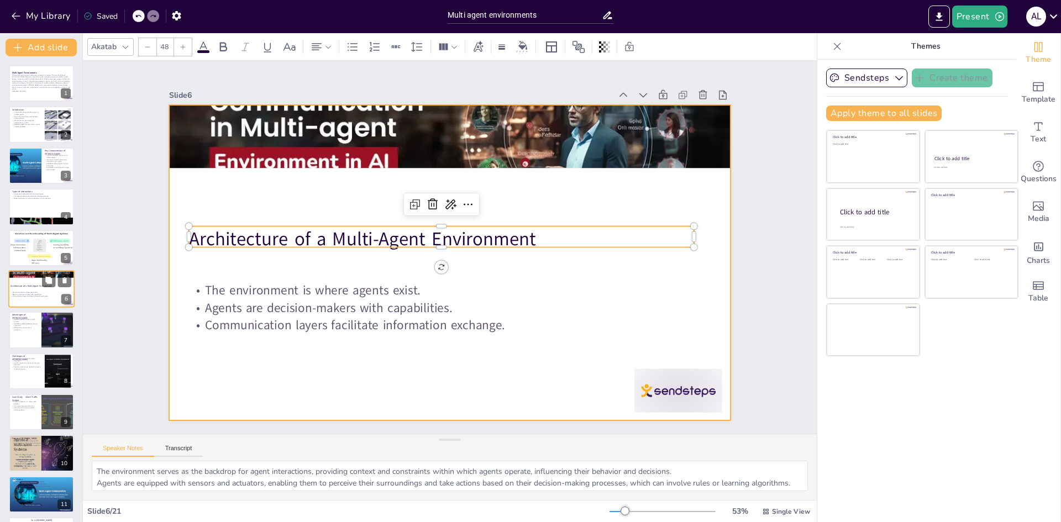
click at [20, 289] on div at bounding box center [41, 289] width 66 height 38
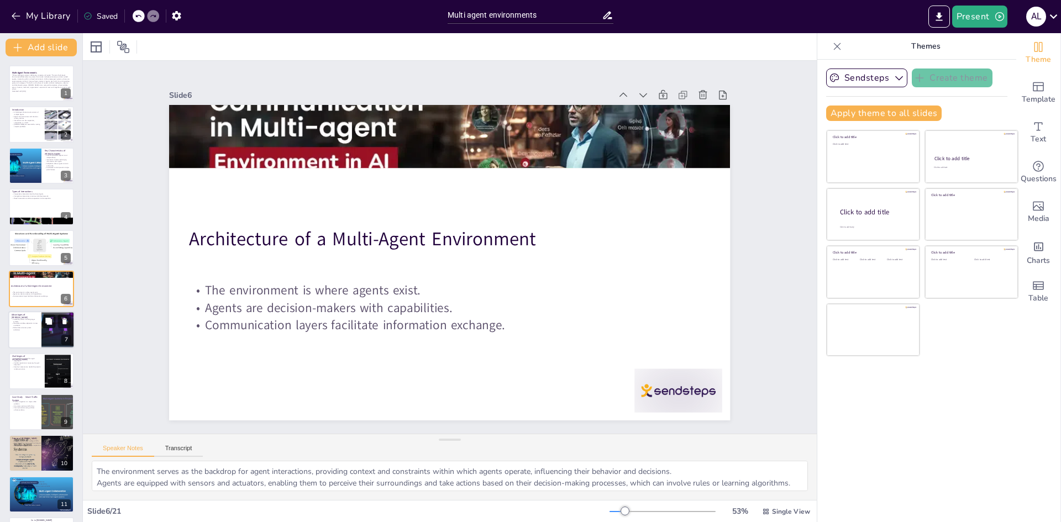
click at [19, 338] on div at bounding box center [41, 331] width 66 height 38
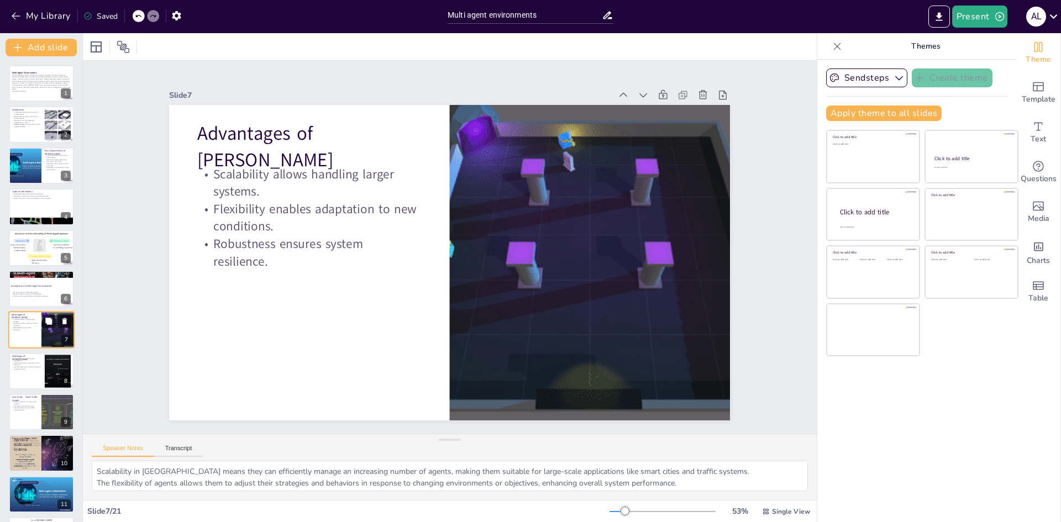
scroll to position [41, 0]
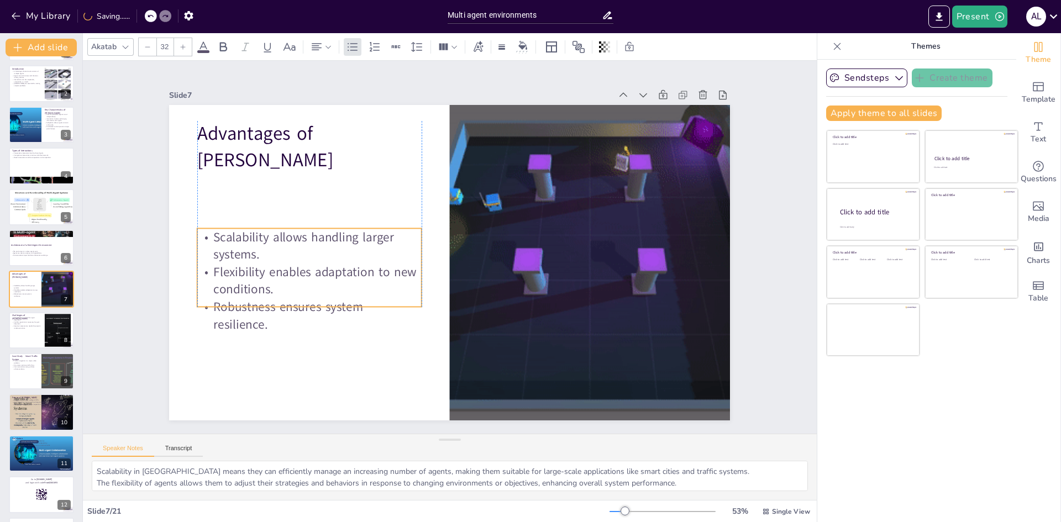
drag, startPoint x: 295, startPoint y: 195, endPoint x: 291, endPoint y: 258, distance: 63.1
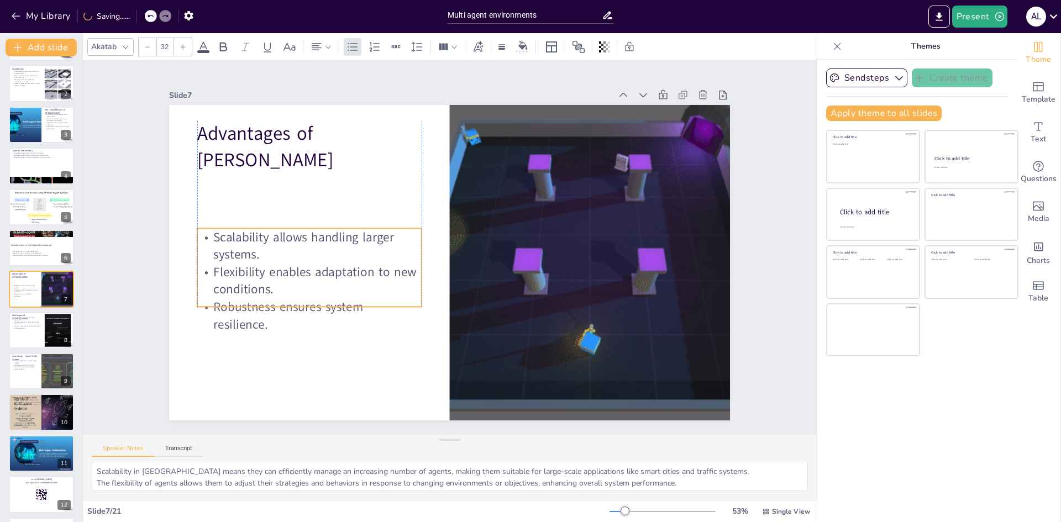
click at [471, 258] on p "Scalability allows handling larger systems." at bounding box center [583, 291] width 224 height 102
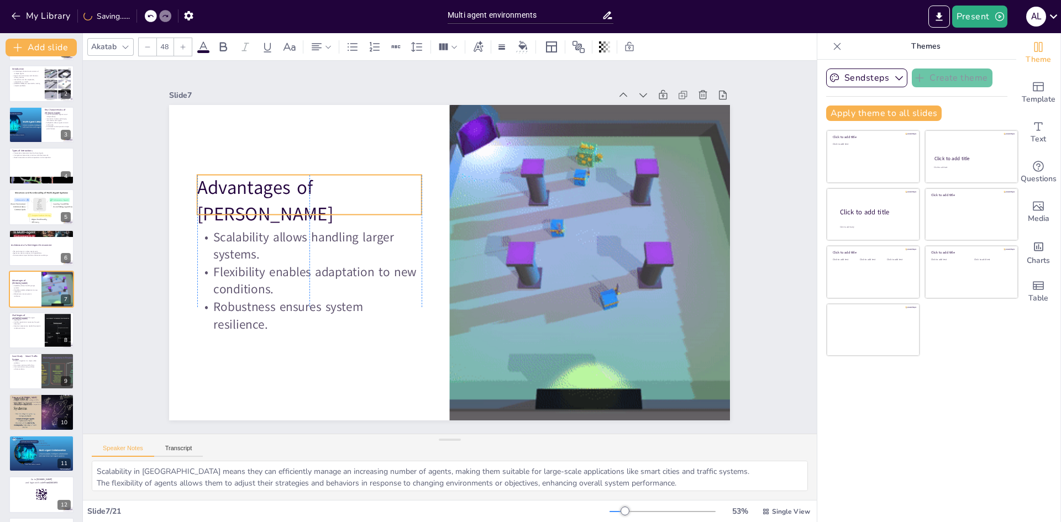
drag, startPoint x: 262, startPoint y: 136, endPoint x: 263, endPoint y: 190, distance: 54.2
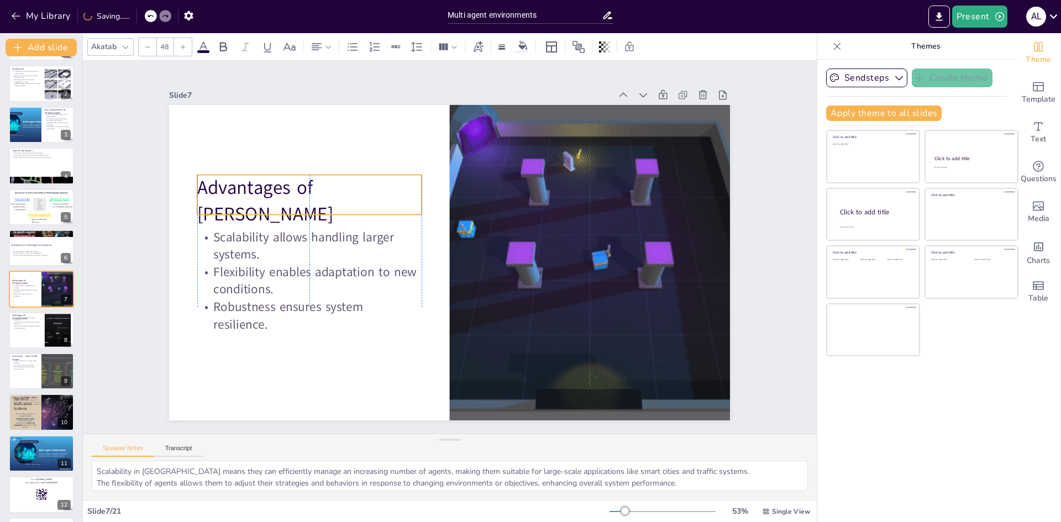
click at [263, 190] on p "Advantages of [PERSON_NAME]" at bounding box center [340, 147] width 226 height 139
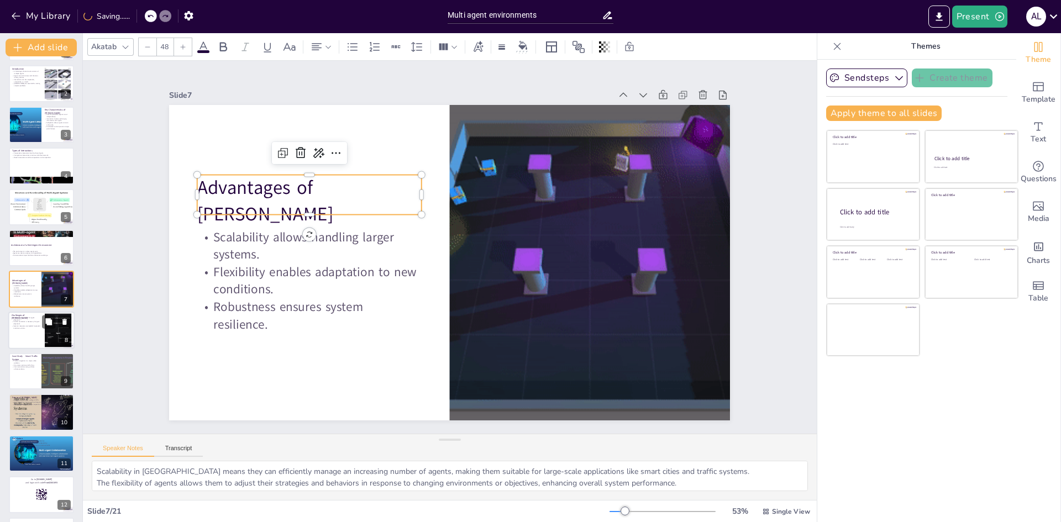
click at [23, 332] on div at bounding box center [41, 331] width 66 height 38
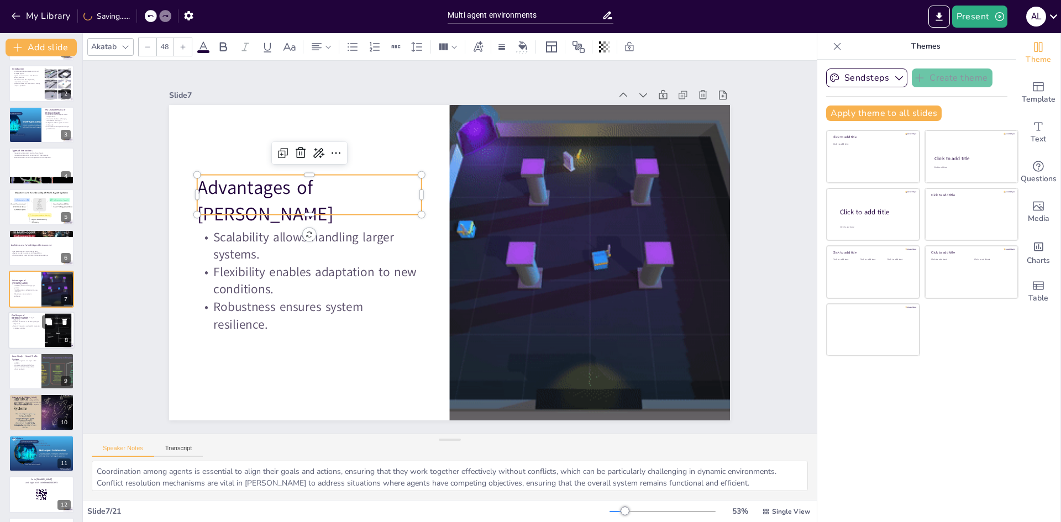
scroll to position [82, 0]
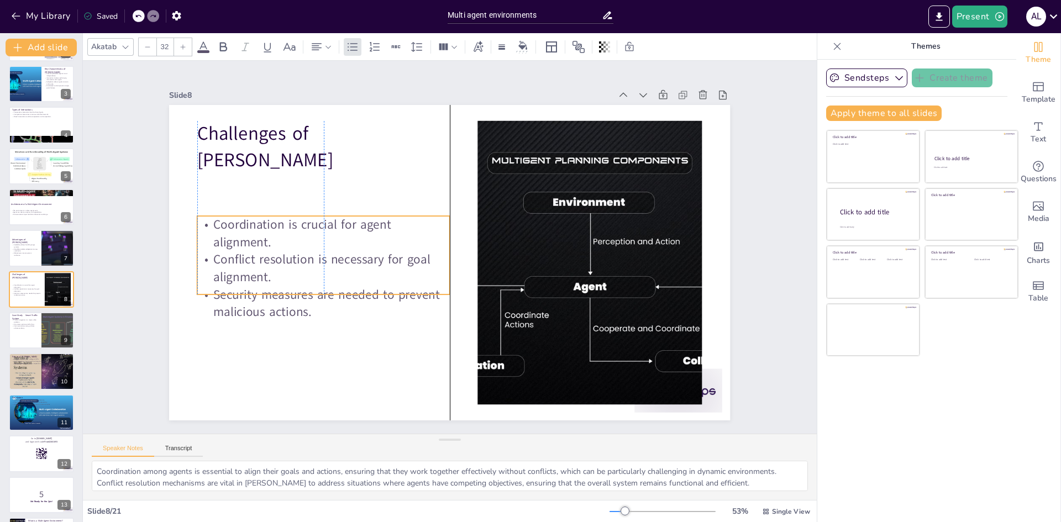
drag, startPoint x: 247, startPoint y: 198, endPoint x: 248, endPoint y: 268, distance: 69.6
click at [431, 244] on p "Conflict resolution is necessary for goal alignment." at bounding box center [549, 166] width 236 height 156
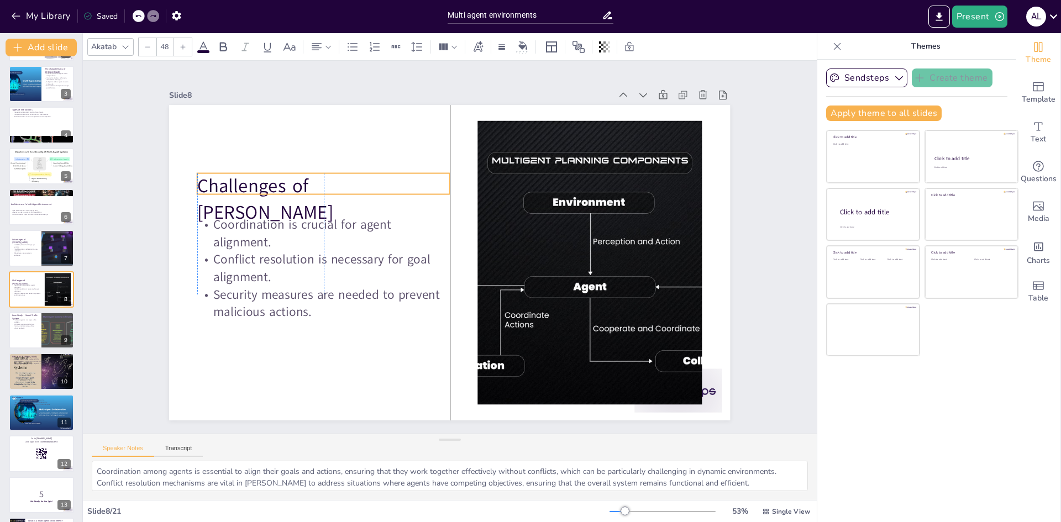
drag, startPoint x: 251, startPoint y: 123, endPoint x: 254, endPoint y: 175, distance: 52.6
click at [260, 211] on p "Challenges of [PERSON_NAME]" at bounding box center [345, 333] width 171 height 245
click at [28, 333] on div at bounding box center [41, 330] width 65 height 36
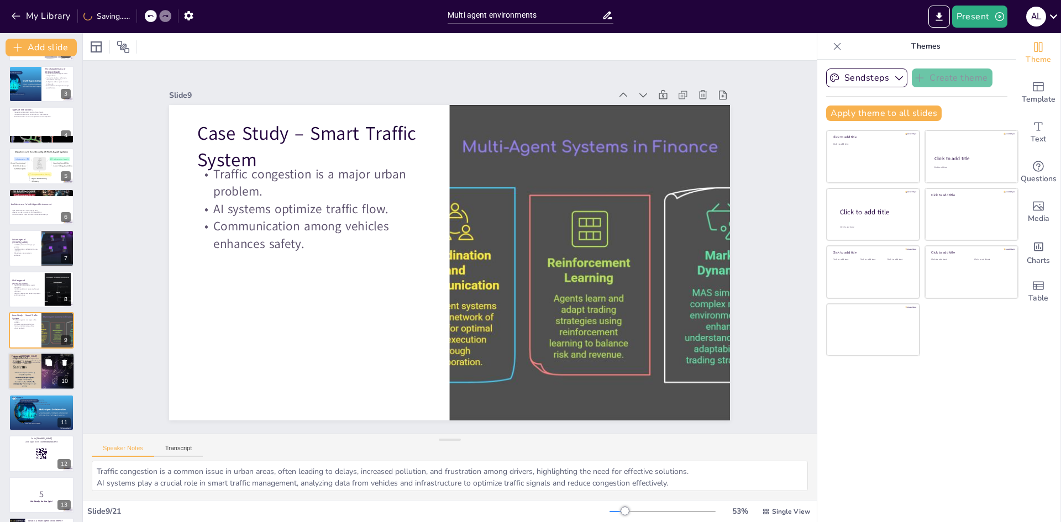
scroll to position [123, 0]
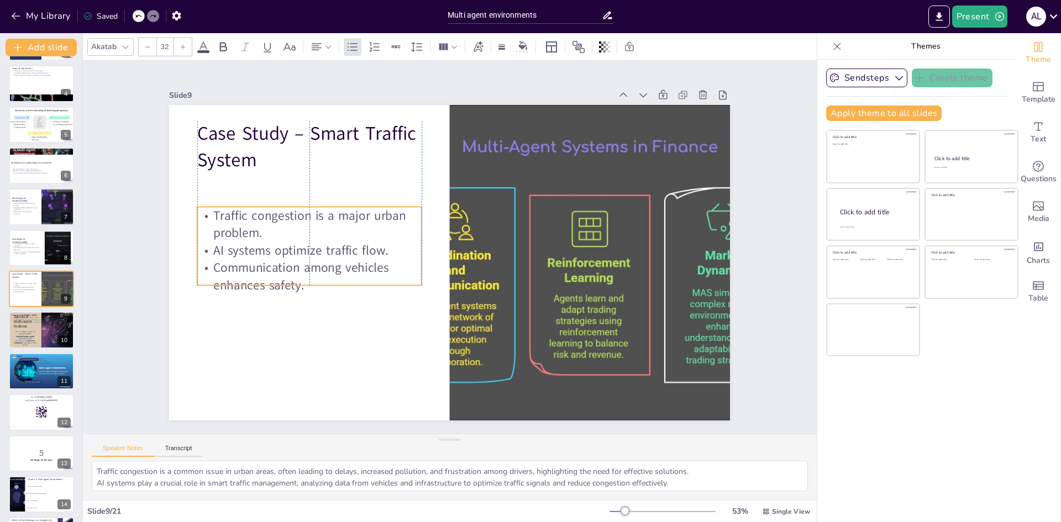
drag, startPoint x: 244, startPoint y: 215, endPoint x: 244, endPoint y: 257, distance: 42.0
click at [358, 278] on p "Communication among vehicles enhances safety." at bounding box center [419, 387] width 123 height 219
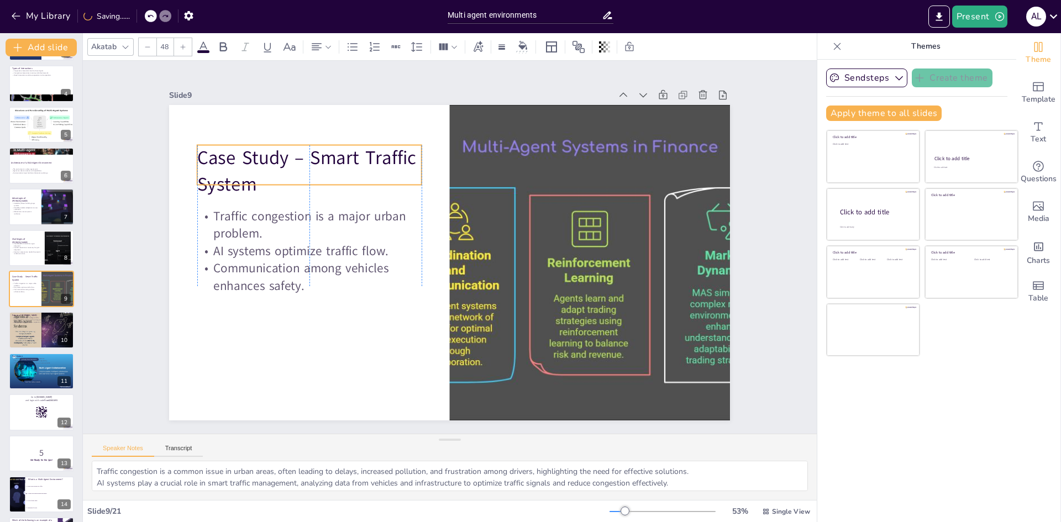
drag, startPoint x: 243, startPoint y: 143, endPoint x: 243, endPoint y: 167, distance: 24.3
click at [412, 304] on p "Case Study – Smart Traffic System" at bounding box center [518, 391] width 212 height 174
click at [38, 371] on div at bounding box center [41, 371] width 65 height 39
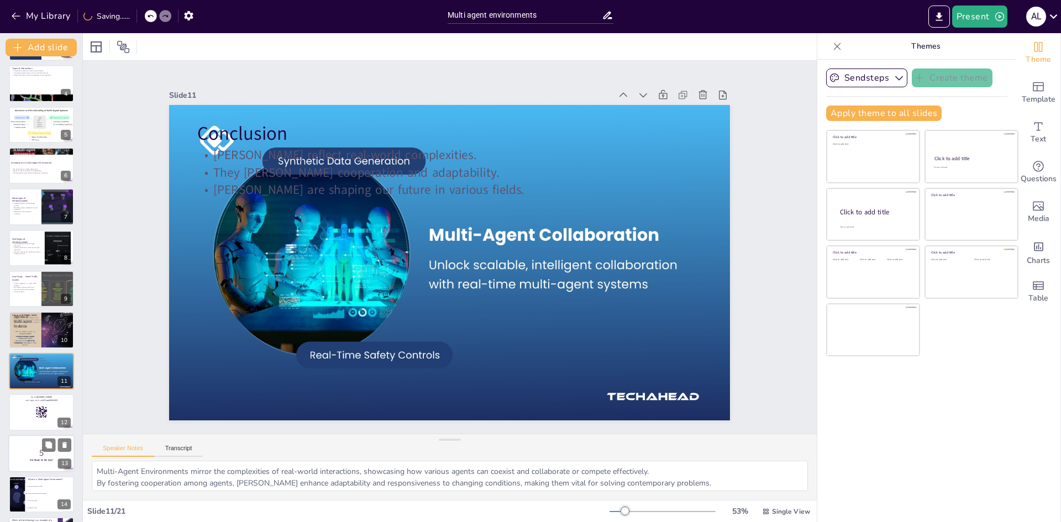
scroll to position [205, 0]
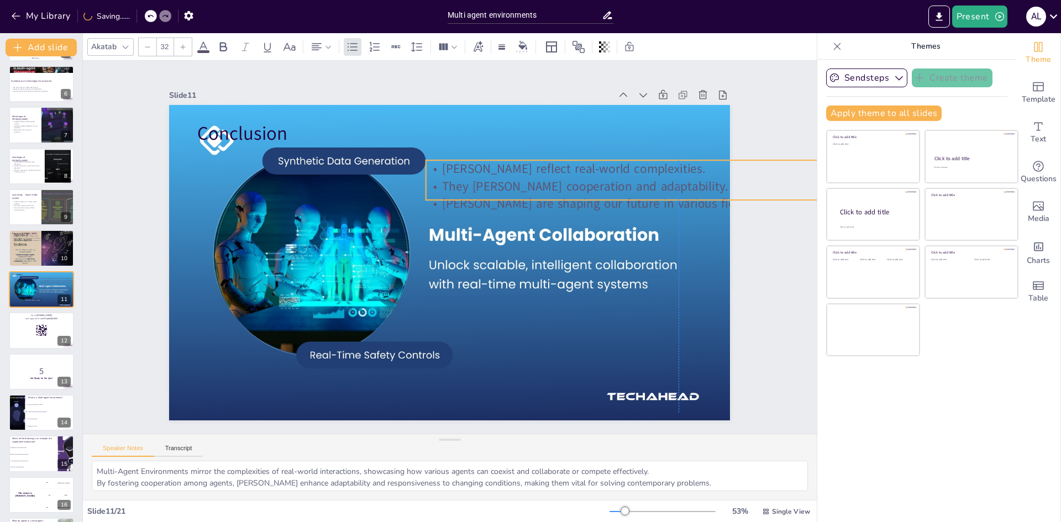
drag, startPoint x: 234, startPoint y: 170, endPoint x: 468, endPoint y: 184, distance: 233.7
click at [468, 184] on p "They [PERSON_NAME] cooperation and adaptability." at bounding box center [678, 309] width 446 height 268
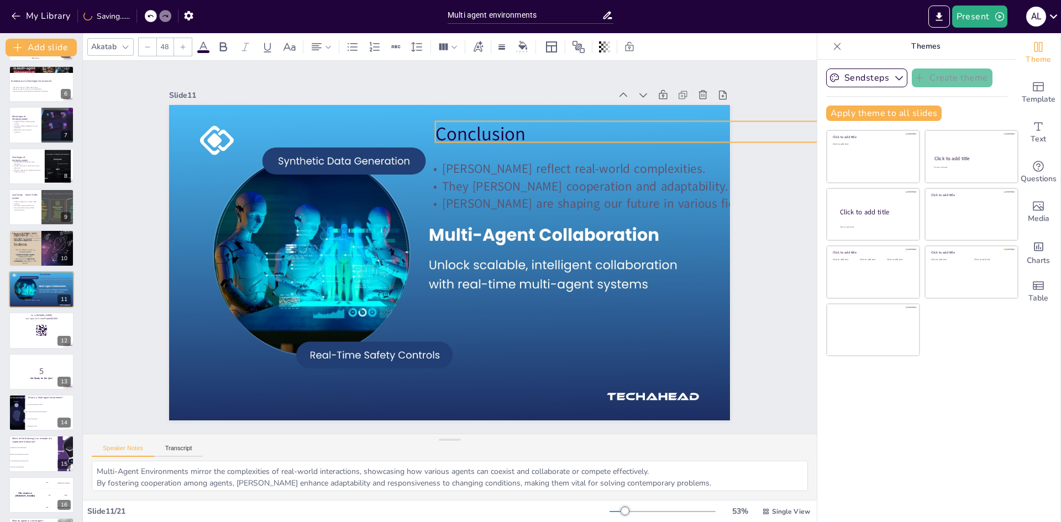
drag, startPoint x: 231, startPoint y: 128, endPoint x: 469, endPoint y: 128, distance: 238.2
click at [497, 137] on p "Conclusion" at bounding box center [709, 296] width 424 height 318
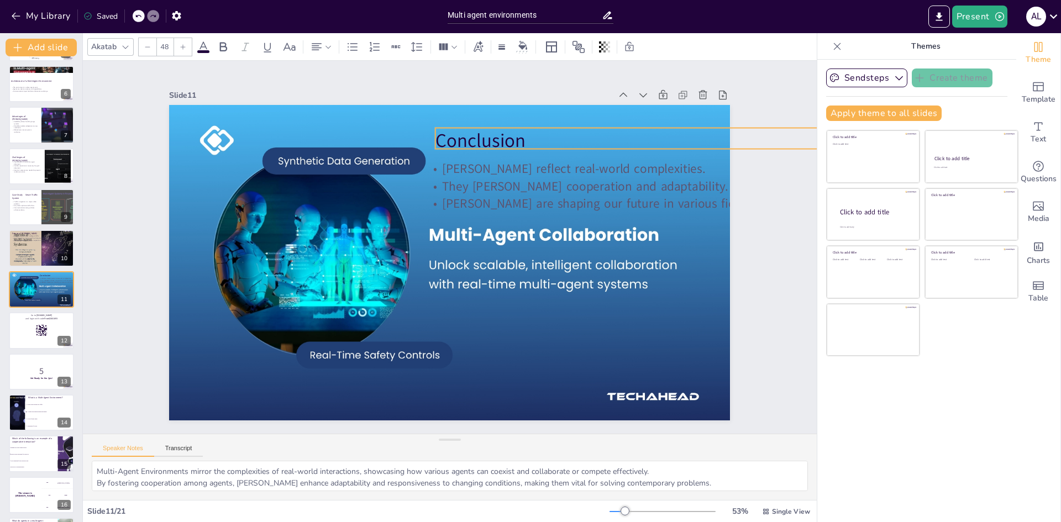
drag, startPoint x: 479, startPoint y: 131, endPoint x: 479, endPoint y: 138, distance: 6.6
click at [444, 237] on p "Conclusion" at bounding box center [194, 302] width 499 height 131
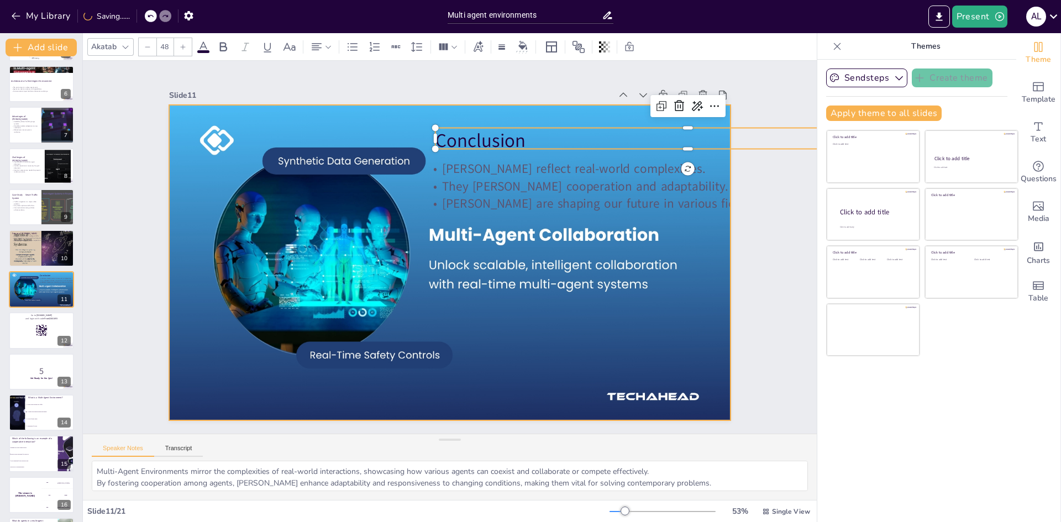
click at [508, 331] on div at bounding box center [439, 258] width 640 height 623
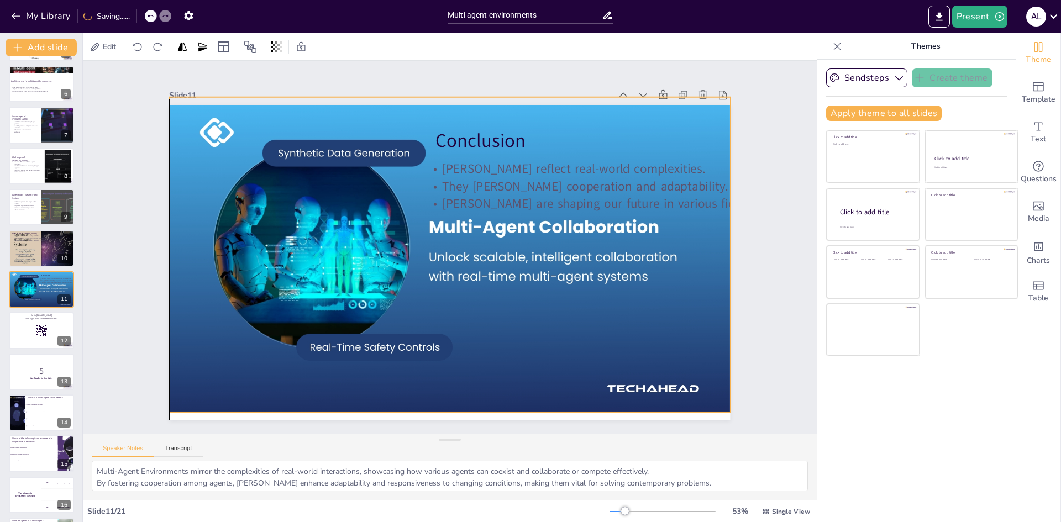
drag, startPoint x: 614, startPoint y: 350, endPoint x: 617, endPoint y: 344, distance: 6.9
click at [617, 344] on div at bounding box center [442, 248] width 391 height 593
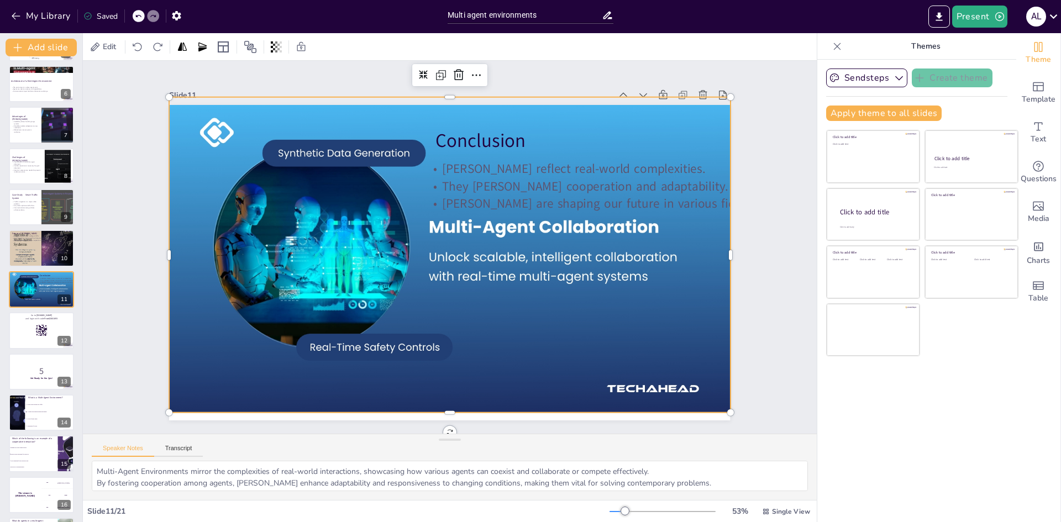
click at [306, 265] on div at bounding box center [445, 252] width 640 height 623
click at [29, 332] on div at bounding box center [41, 331] width 66 height 38
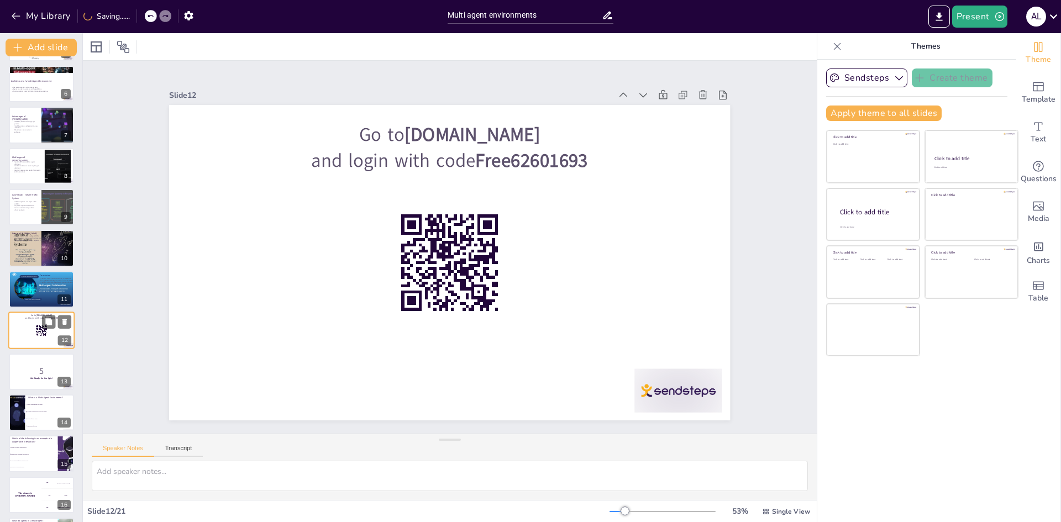
scroll to position [247, 0]
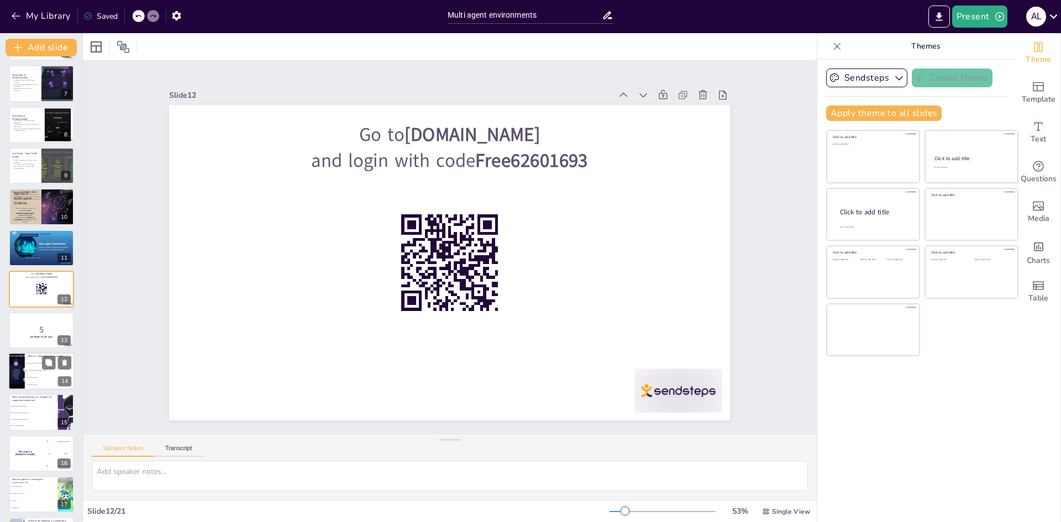
click at [36, 363] on span "A place where agents buy coffee" at bounding box center [51, 364] width 48 height 2
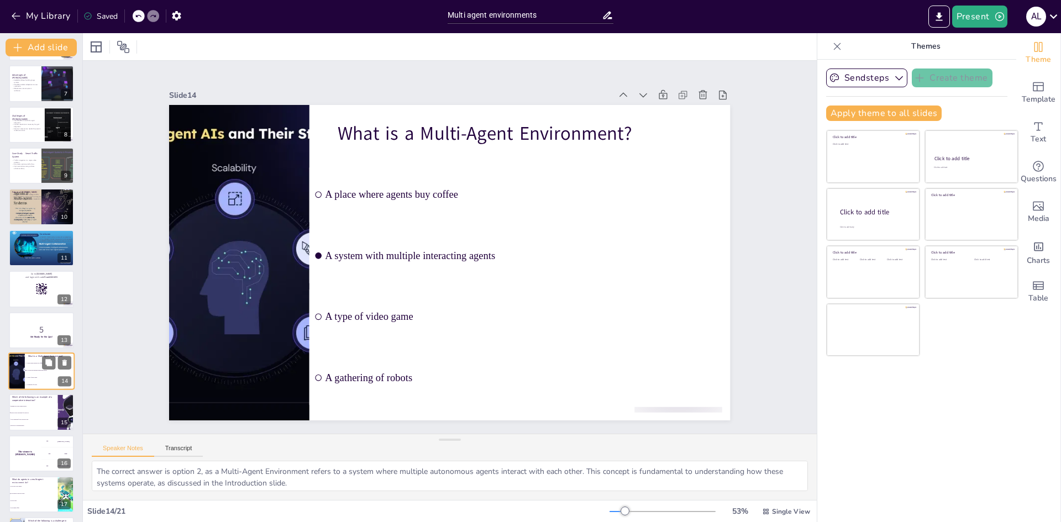
scroll to position [329, 0]
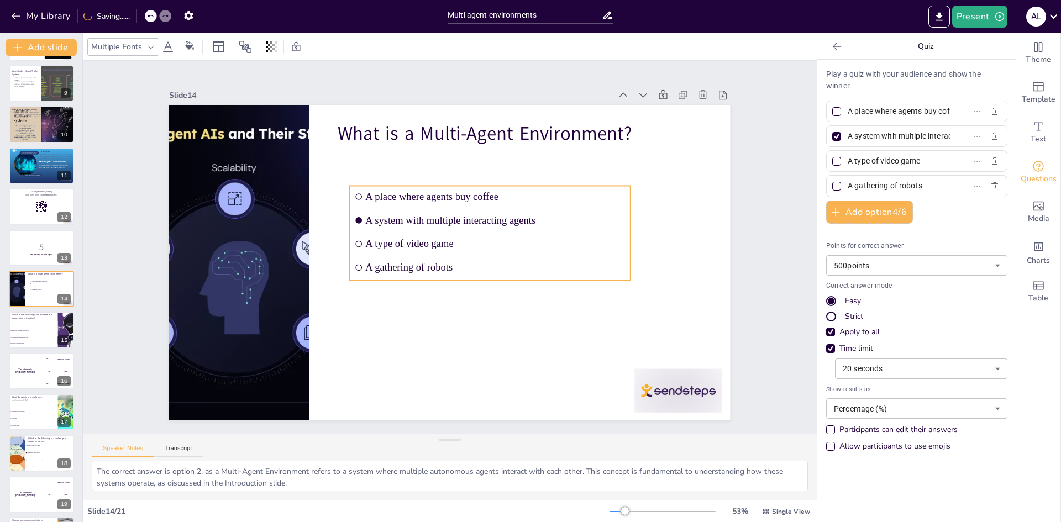
drag, startPoint x: 352, startPoint y: 233, endPoint x: 392, endPoint y: 253, distance: 45.2
click at [392, 253] on ul "A place where agents buy coffee A system with multiple interacting agents A typ…" at bounding box center [455, 290] width 151 height 294
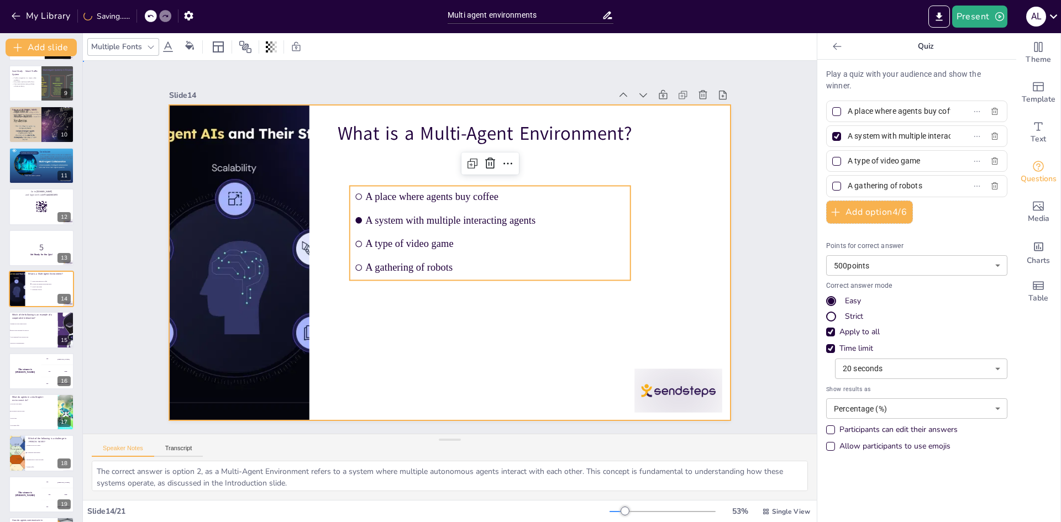
click at [371, 313] on div at bounding box center [453, 263] width 615 height 426
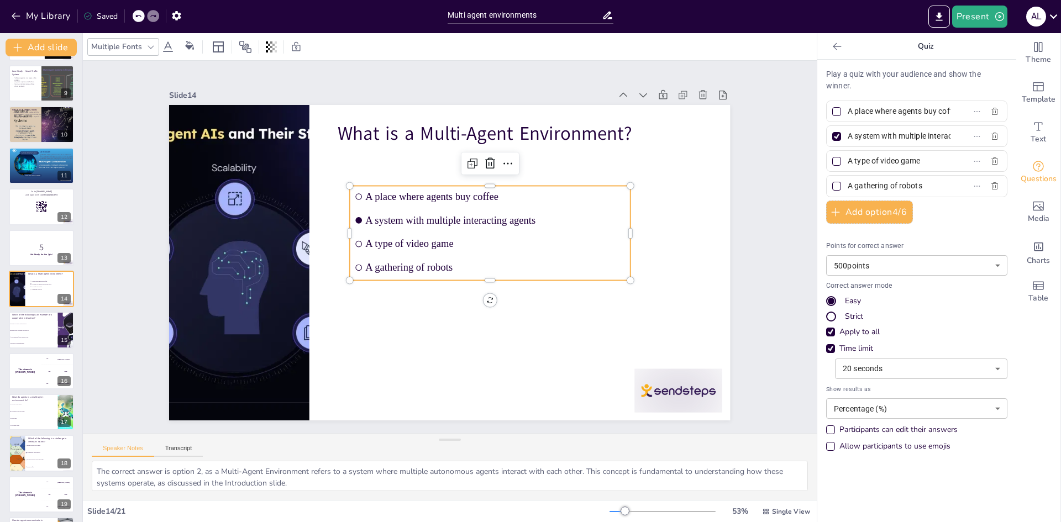
click at [388, 176] on input "checkbox" at bounding box center [392, 171] width 9 height 9
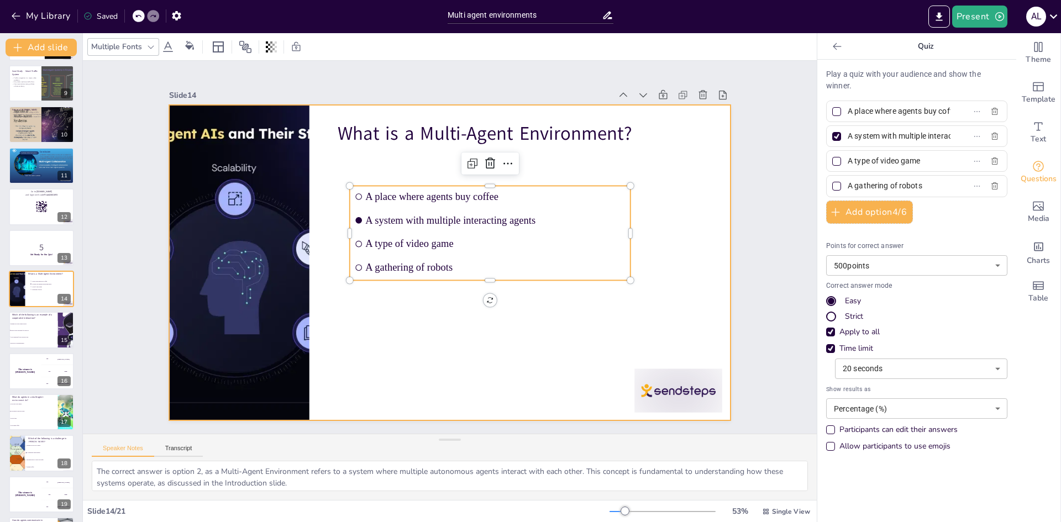
click at [369, 312] on div at bounding box center [443, 233] width 641 height 517
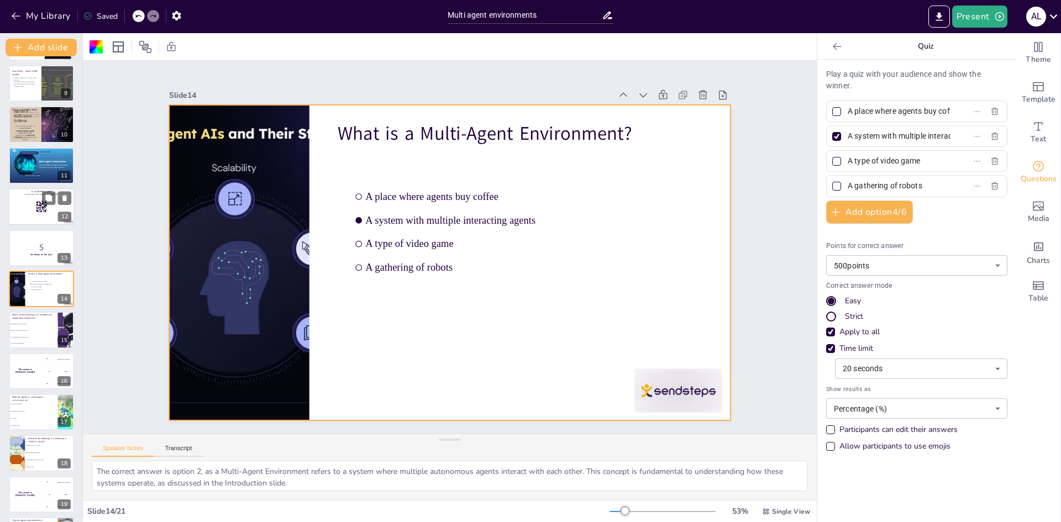
click at [25, 211] on div at bounding box center [41, 207] width 66 height 38
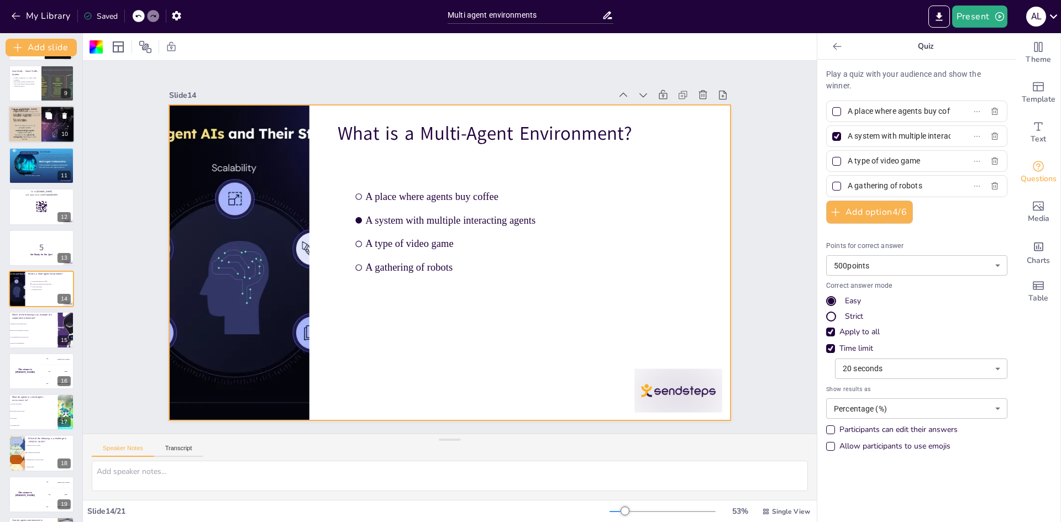
scroll to position [247, 0]
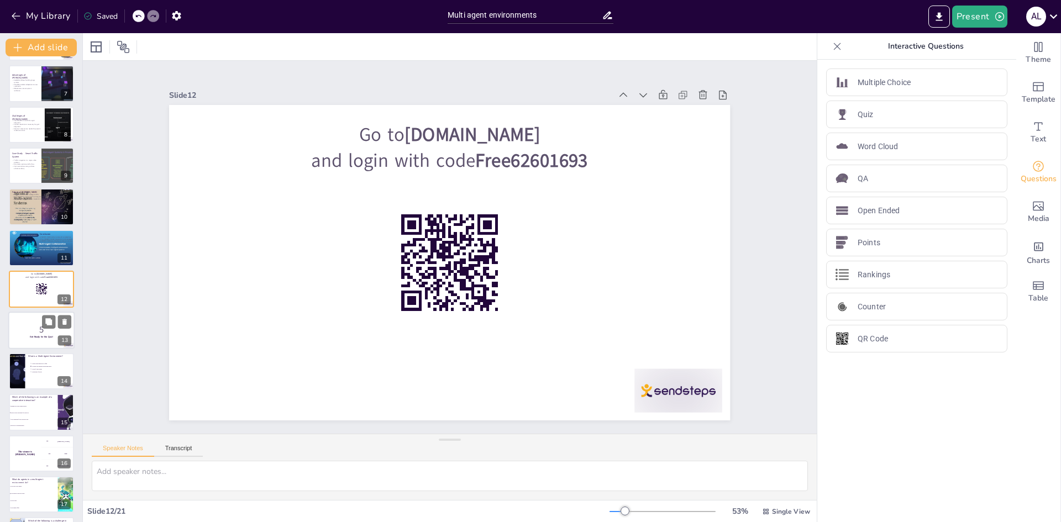
click at [21, 338] on p "Get Ready for the Quiz!" at bounding box center [42, 336] width 60 height 3
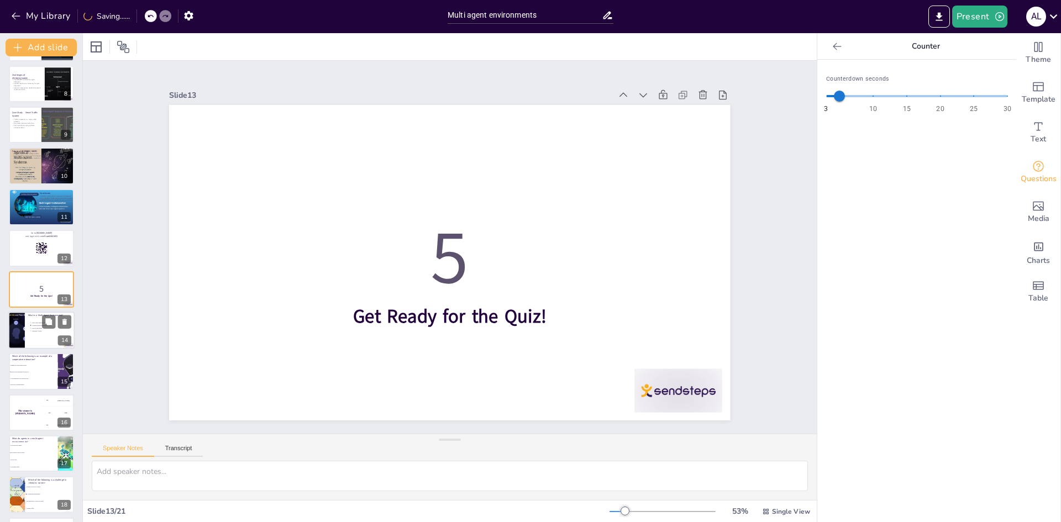
click at [29, 336] on div at bounding box center [41, 331] width 66 height 38
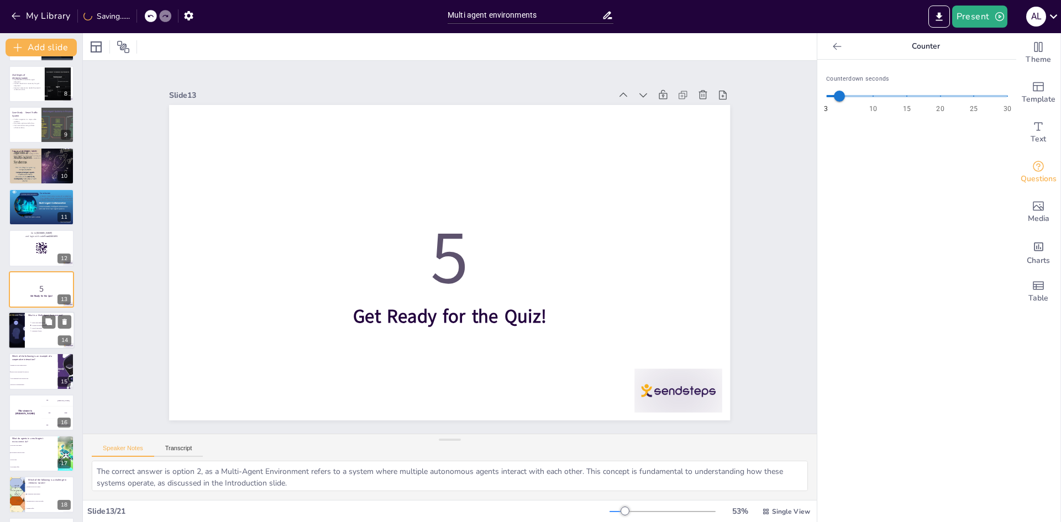
scroll to position [329, 0]
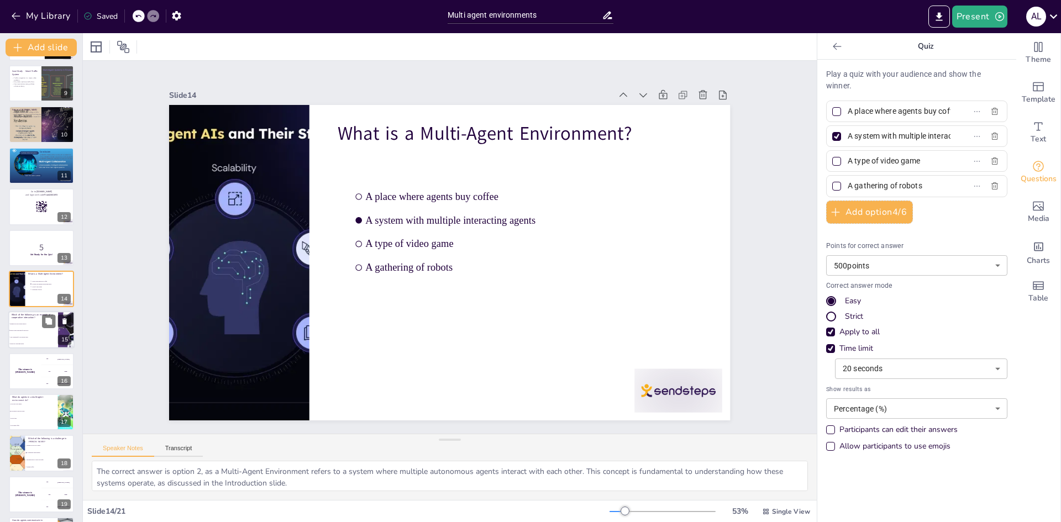
click at [27, 339] on li "Cars competing for the shortest route" at bounding box center [33, 337] width 50 height 7
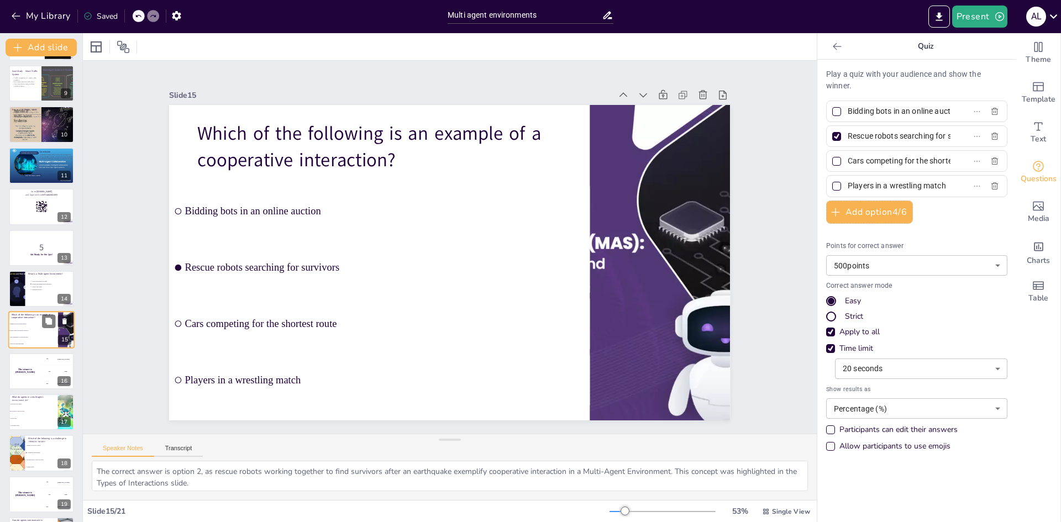
scroll to position [370, 0]
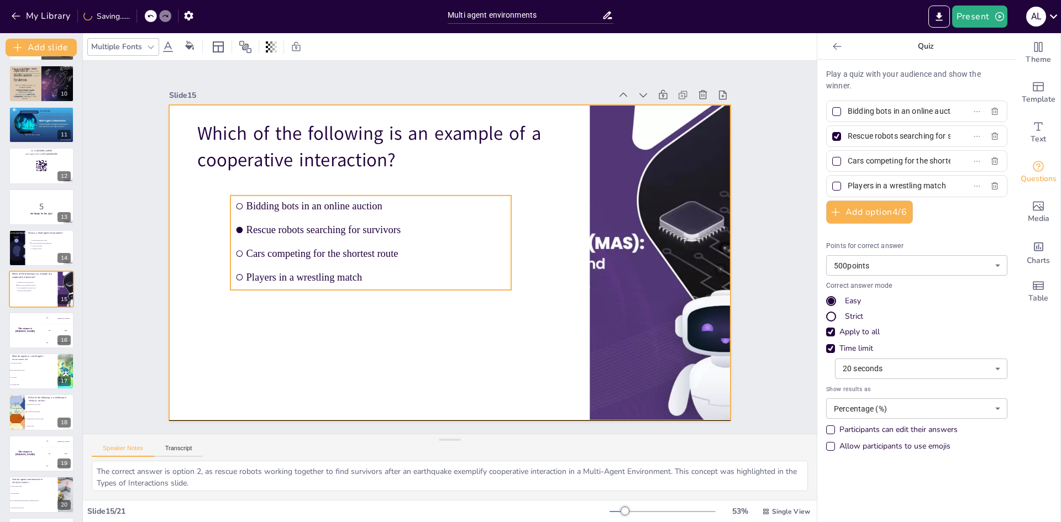
drag, startPoint x: 243, startPoint y: 291, endPoint x: 305, endPoint y: 303, distance: 62.4
click at [305, 105] on div "Which of the following is an example of a cooperative interaction? Bidding bots…" at bounding box center [449, 105] width 561 height 0
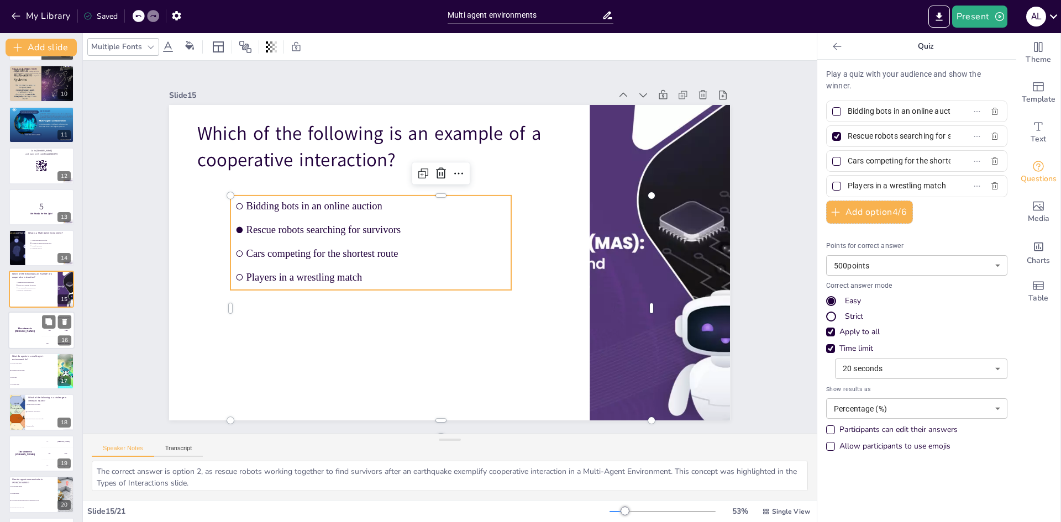
click at [18, 337] on div "The winner is [PERSON_NAME]" at bounding box center [24, 331] width 33 height 38
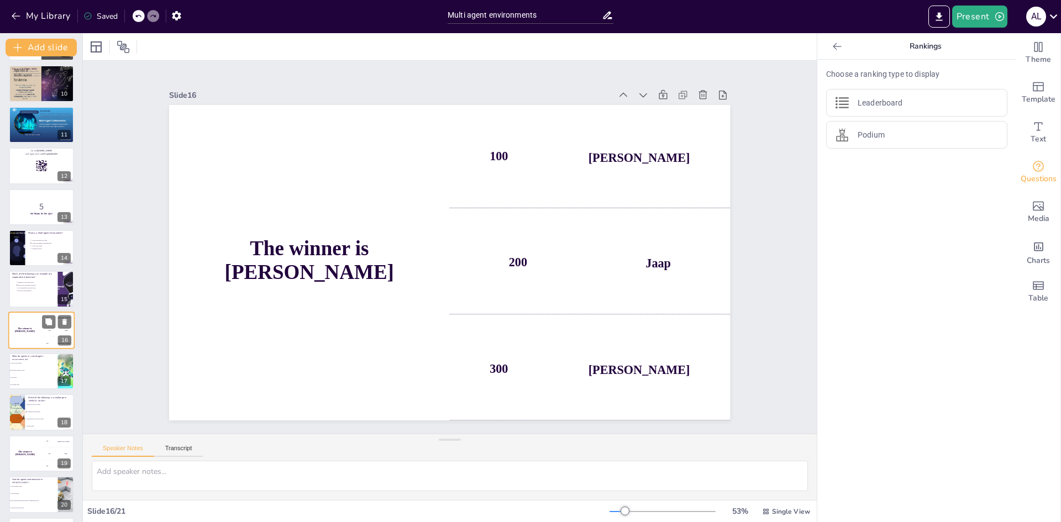
scroll to position [411, 0]
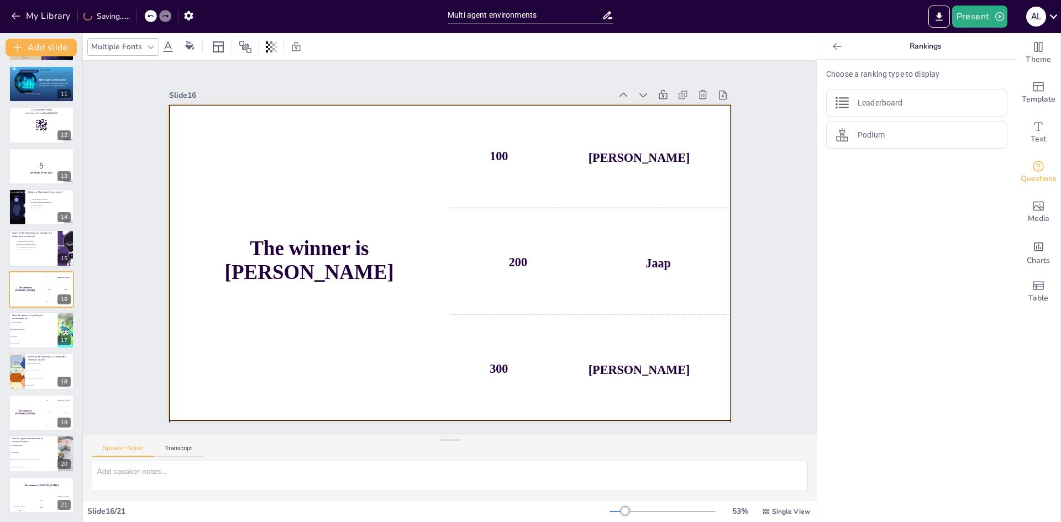
drag, startPoint x: 620, startPoint y: 263, endPoint x: 622, endPoint y: 274, distance: 11.3
click at [622, 274] on div "200 Jaap" at bounding box center [590, 262] width 281 height 103
drag, startPoint x: 624, startPoint y: 274, endPoint x: 626, endPoint y: 261, distance: 12.8
click at [486, 261] on div "200 Jaap" at bounding box center [420, 385] width 132 height 290
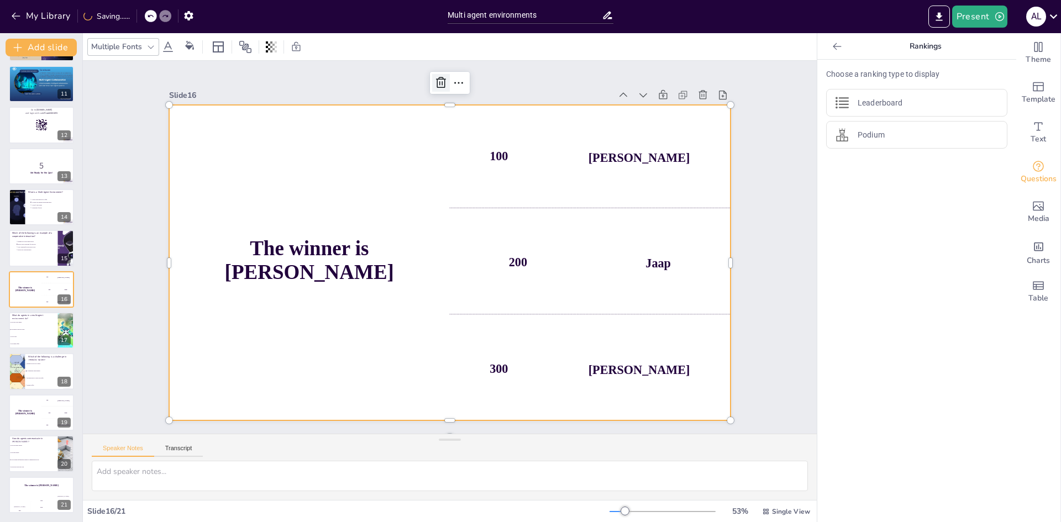
click at [527, 97] on div at bounding box center [539, 109] width 25 height 25
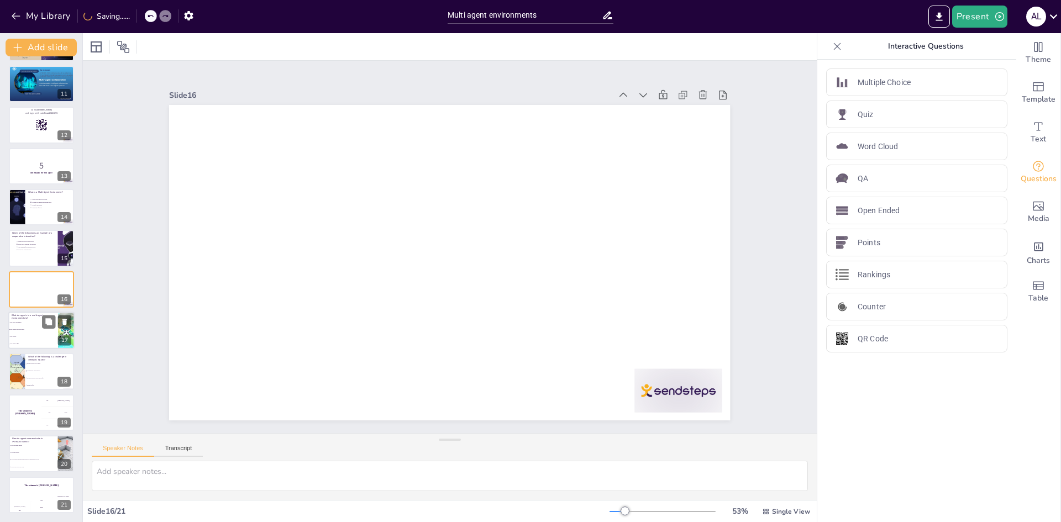
click at [28, 337] on span "They sit idle" at bounding box center [34, 338] width 48 height 2
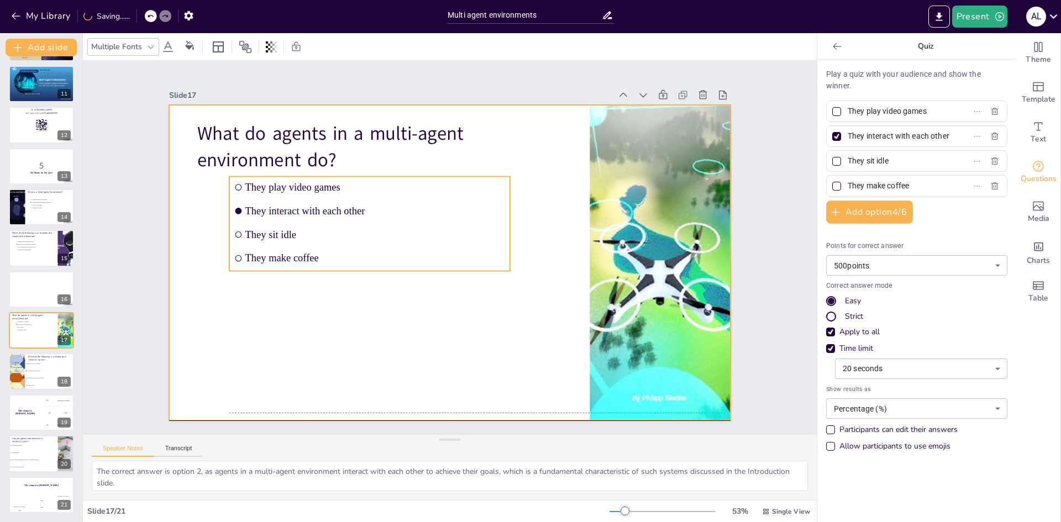
drag, startPoint x: 242, startPoint y: 298, endPoint x: 302, endPoint y: 306, distance: 60.7
click at [302, 232] on div "What do agents in a multi-agent environment do? They play video games They inte…" at bounding box center [508, 117] width 512 height 228
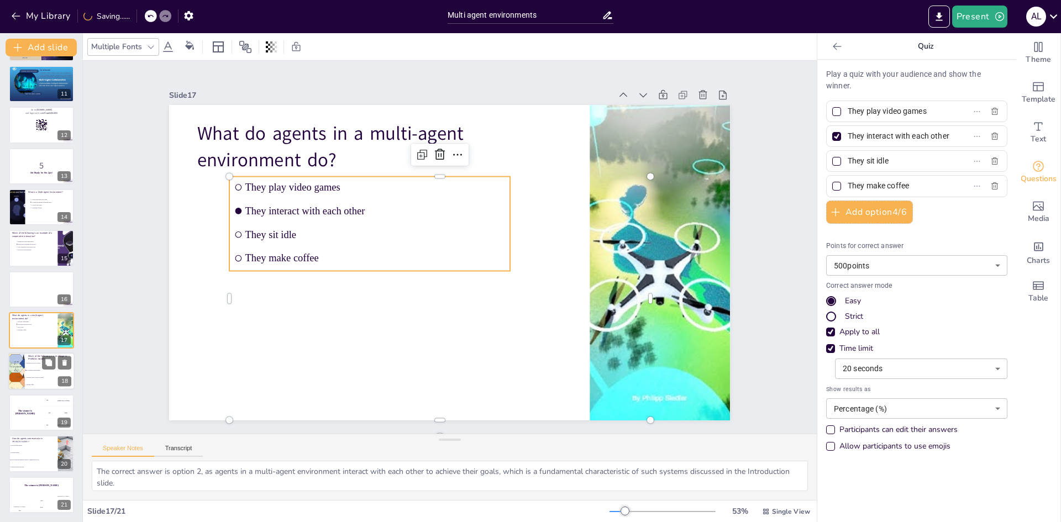
click at [27, 376] on li "Deciding what to watch on Netflix" at bounding box center [50, 378] width 50 height 7
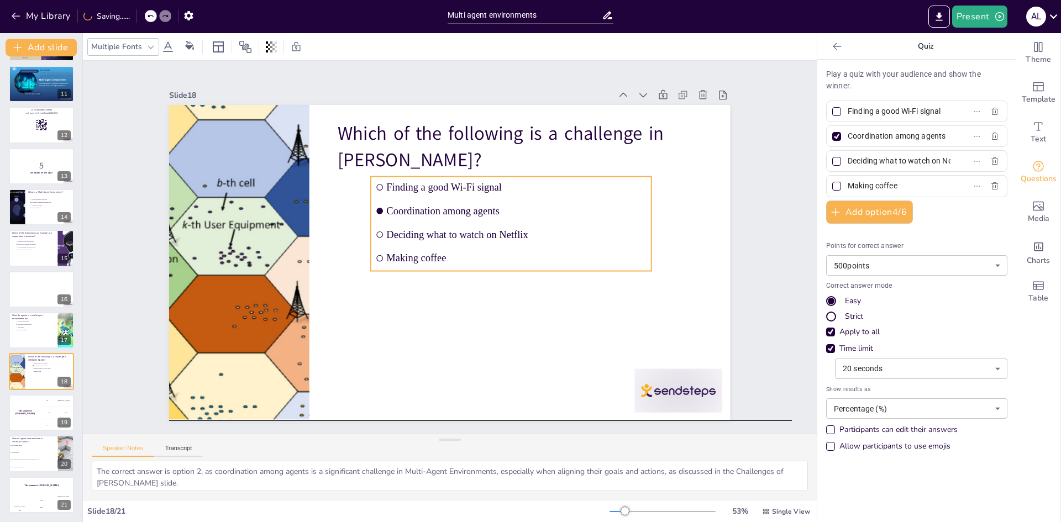
drag, startPoint x: 332, startPoint y: 292, endPoint x: 394, endPoint y: 306, distance: 62.9
click at [394, 306] on div "Which of the following is a challenge in [PERSON_NAME]? Finding a good Wi-Fi si…" at bounding box center [555, 152] width 375 height 417
click at [27, 419] on div "The winner is [PERSON_NAME]" at bounding box center [24, 413] width 33 height 38
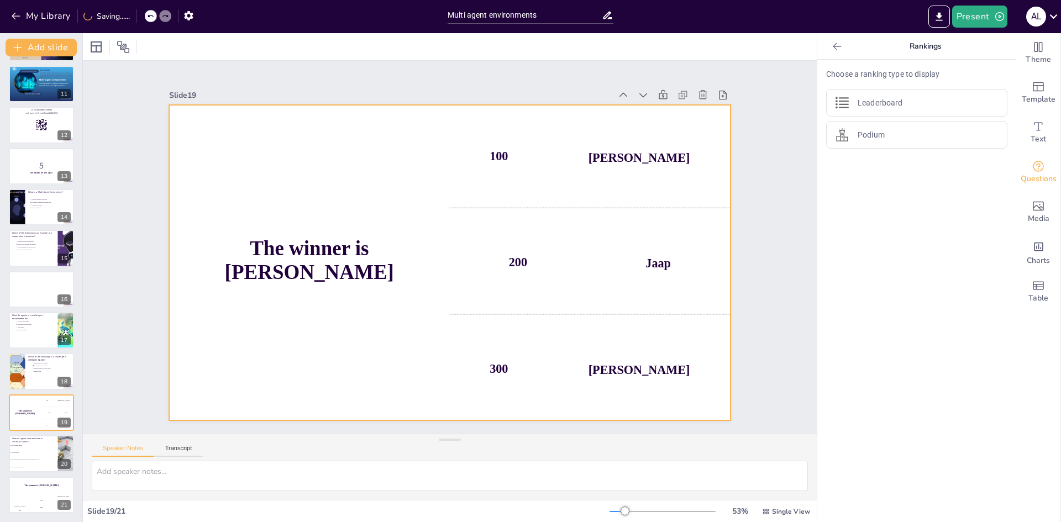
click at [530, 298] on div "200 Jaap" at bounding box center [463, 388] width 159 height 296
click at [437, 77] on icon at bounding box center [441, 82] width 10 height 11
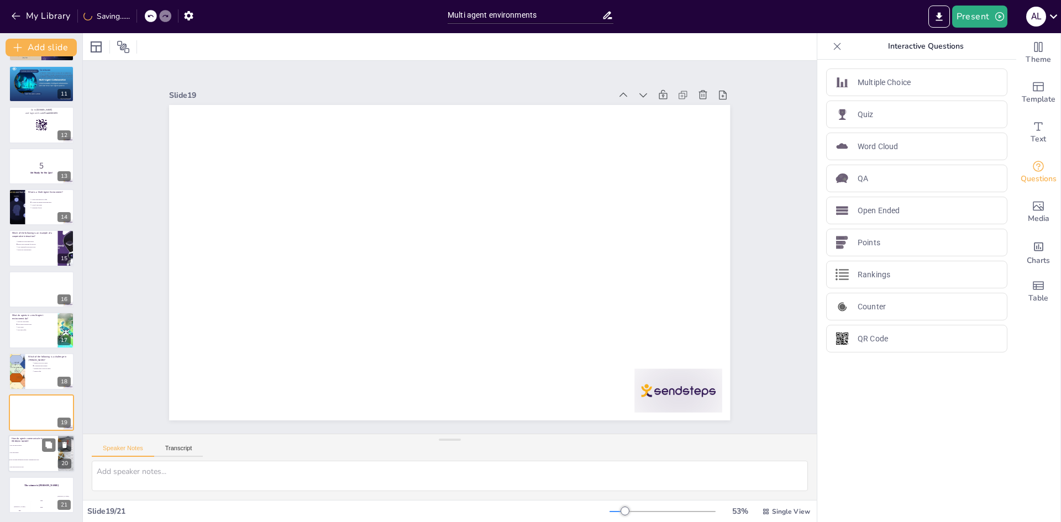
click at [36, 452] on li "They send emails" at bounding box center [33, 453] width 50 height 7
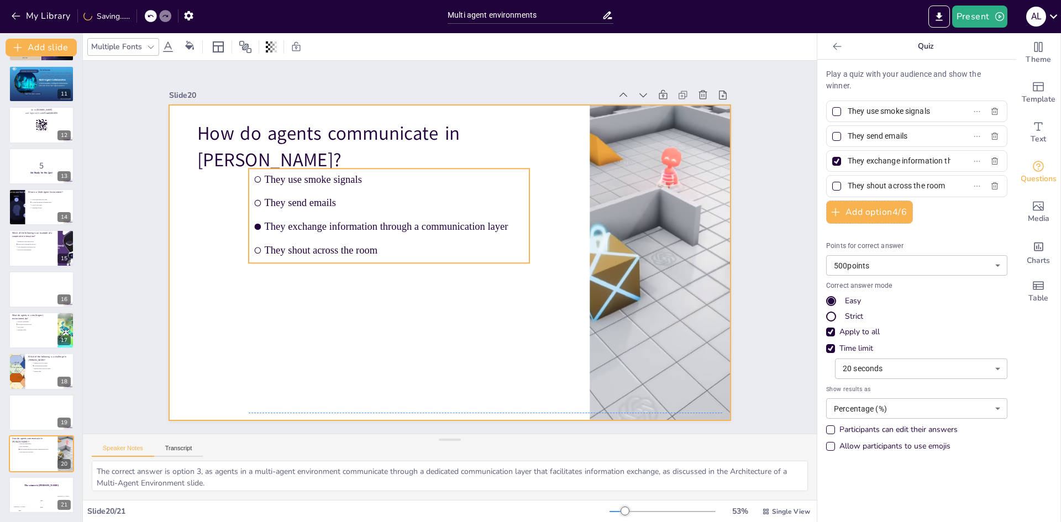
drag, startPoint x: 280, startPoint y: 307, endPoint x: 360, endPoint y: 313, distance: 80.4
click at [360, 297] on div "How do agents communicate in [PERSON_NAME]? They use smoke signals They send em…" at bounding box center [534, 132] width 454 height 330
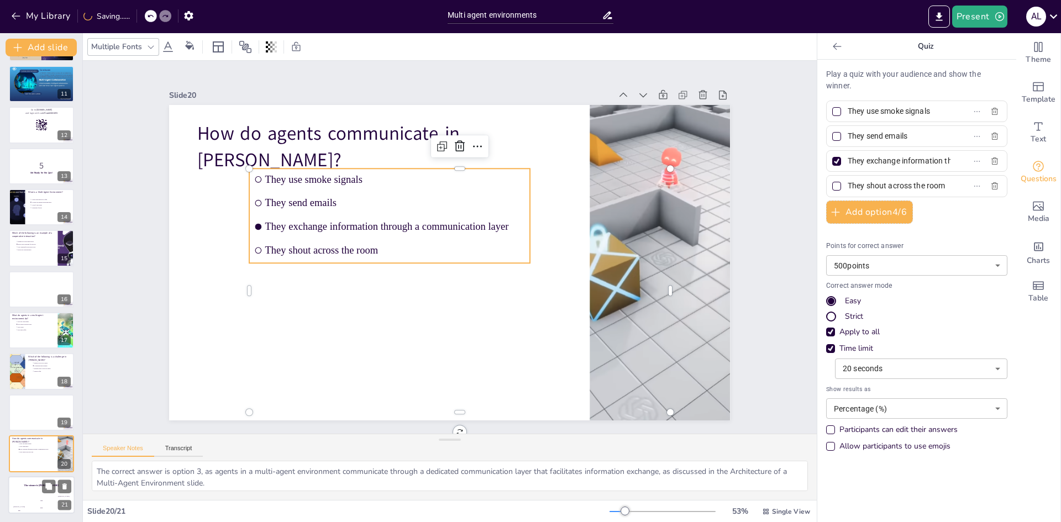
click at [41, 500] on div "Jaap" at bounding box center [41, 501] width 22 height 2
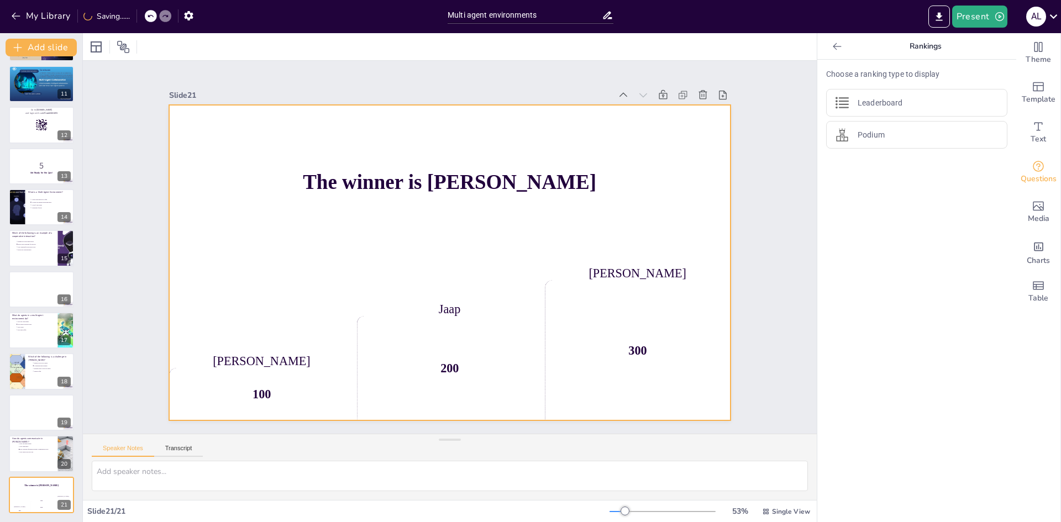
click at [492, 308] on div "Jaap" at bounding box center [413, 297] width 158 height 120
click at [530, 100] on icon at bounding box center [539, 109] width 19 height 19
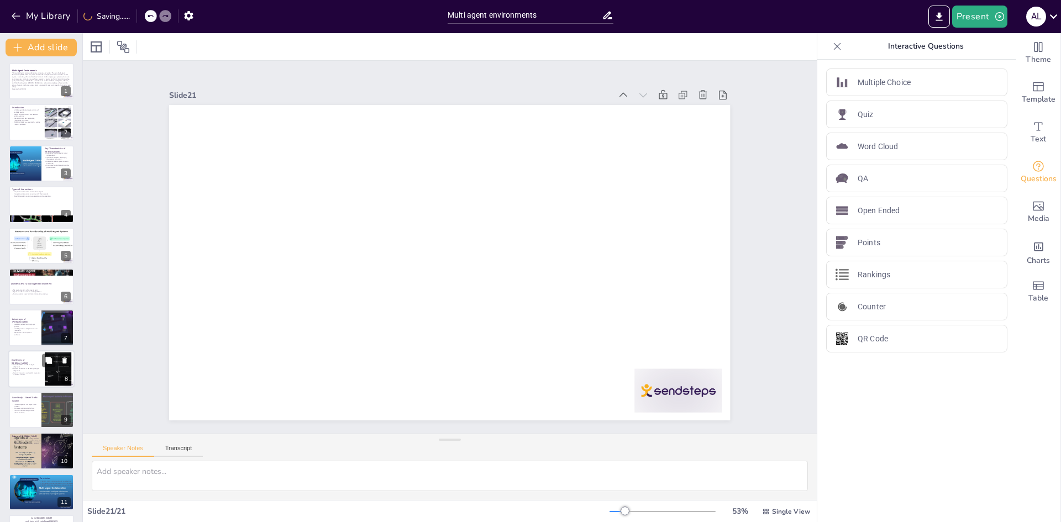
scroll to position [0, 0]
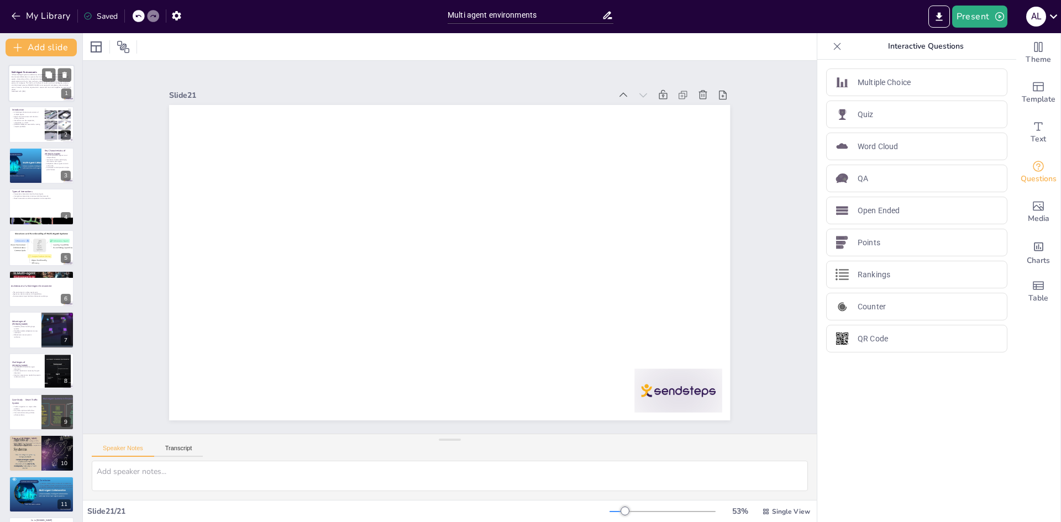
click at [34, 82] on p "“Where intelligent systems collaborate, compete, and evolve” The term Multi-Age…" at bounding box center [42, 82] width 60 height 17
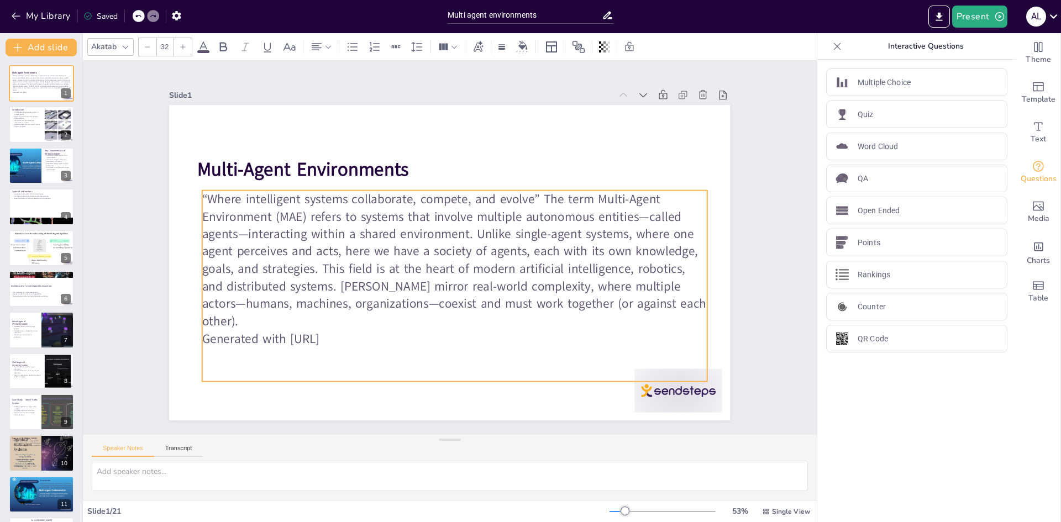
drag, startPoint x: 287, startPoint y: 237, endPoint x: 292, endPoint y: 245, distance: 9.7
click at [292, 245] on p "“Where intelligent systems collaborate, compete, and evolve” The term Multi-Age…" at bounding box center [446, 261] width 490 height 410
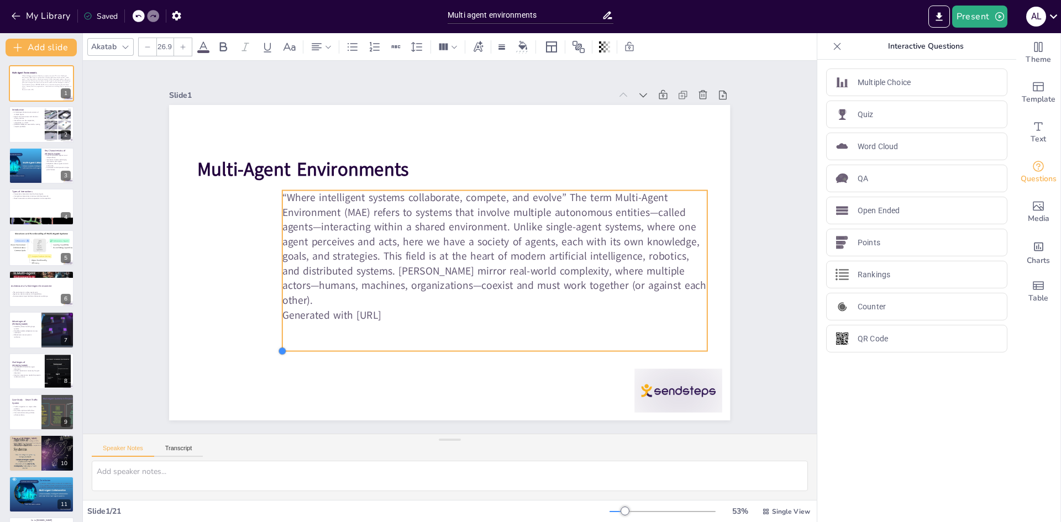
drag, startPoint x: 197, startPoint y: 376, endPoint x: 303, endPoint y: 346, distance: 110.4
click at [303, 346] on div "Multi-Agent Environments “Where intelligent systems collaborate, compete, and e…" at bounding box center [441, 235] width 640 height 585
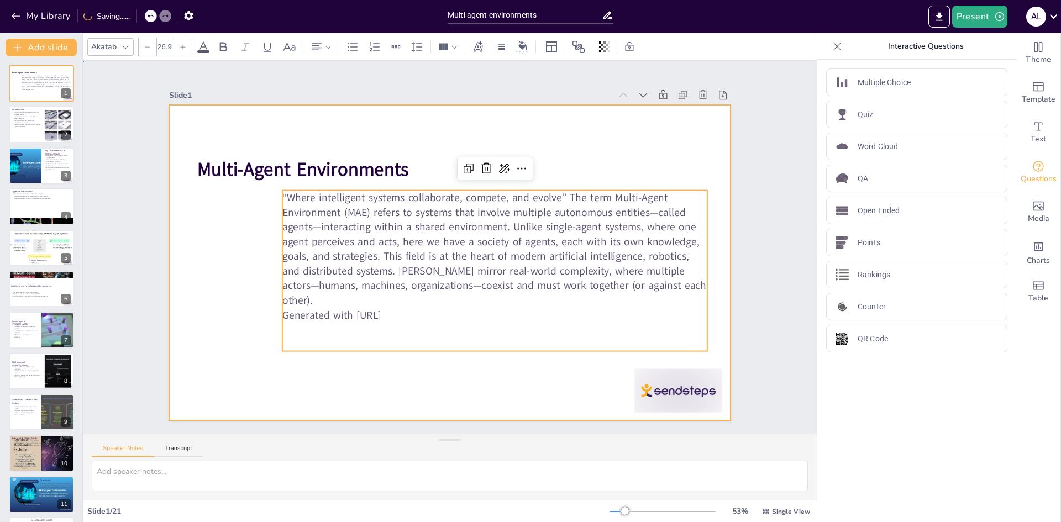
click at [201, 312] on div at bounding box center [439, 259] width 628 height 610
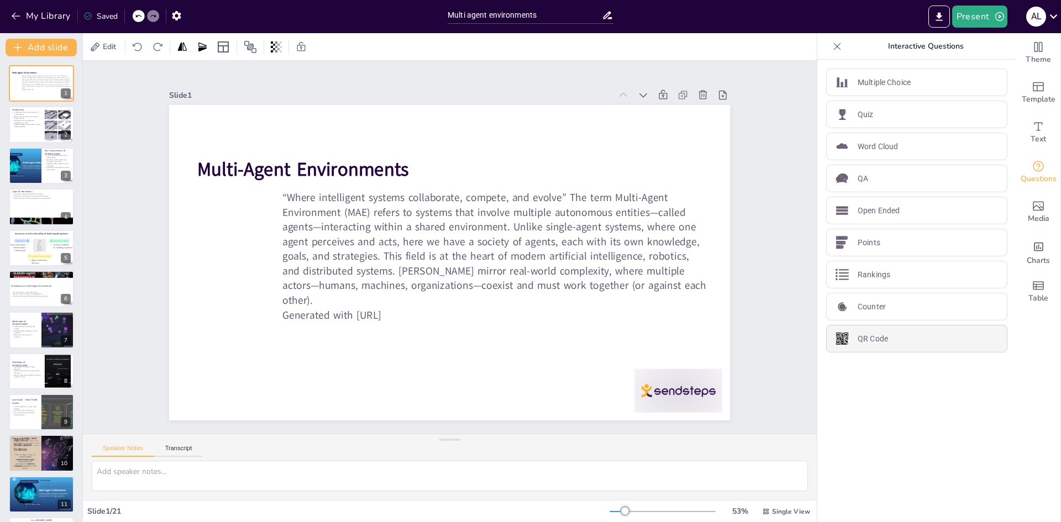
click at [913, 342] on div "QR Code" at bounding box center [916, 339] width 181 height 28
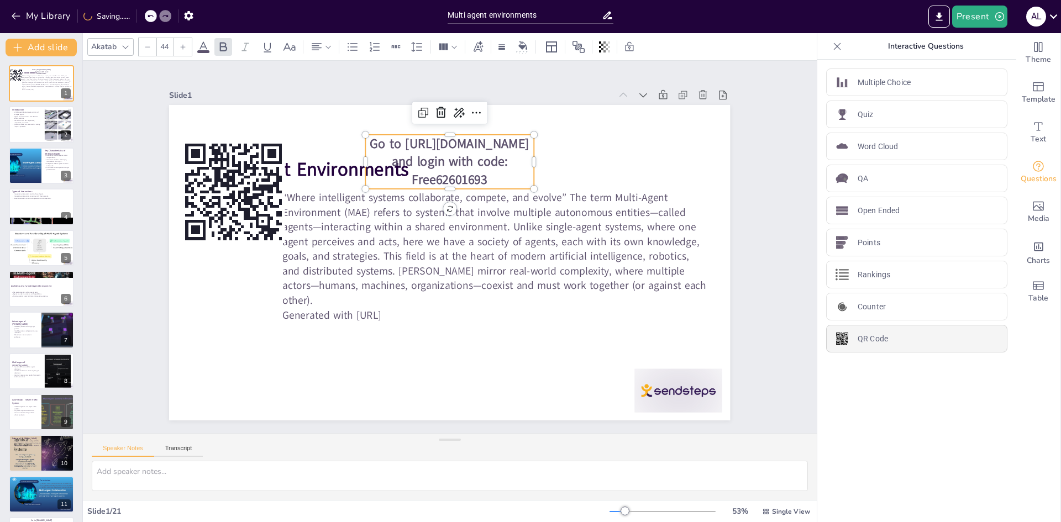
click at [914, 343] on div "QR Code" at bounding box center [916, 339] width 181 height 28
click at [452, 375] on icon at bounding box center [458, 381] width 13 height 13
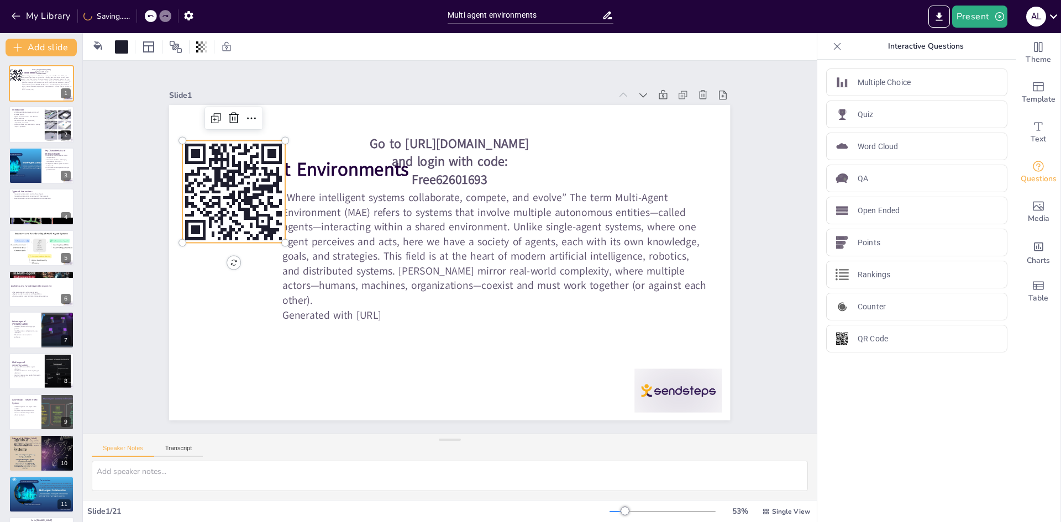
click at [216, 187] on rect at bounding box center [233, 192] width 103 height 103
click at [691, 269] on icon at bounding box center [700, 278] width 18 height 18
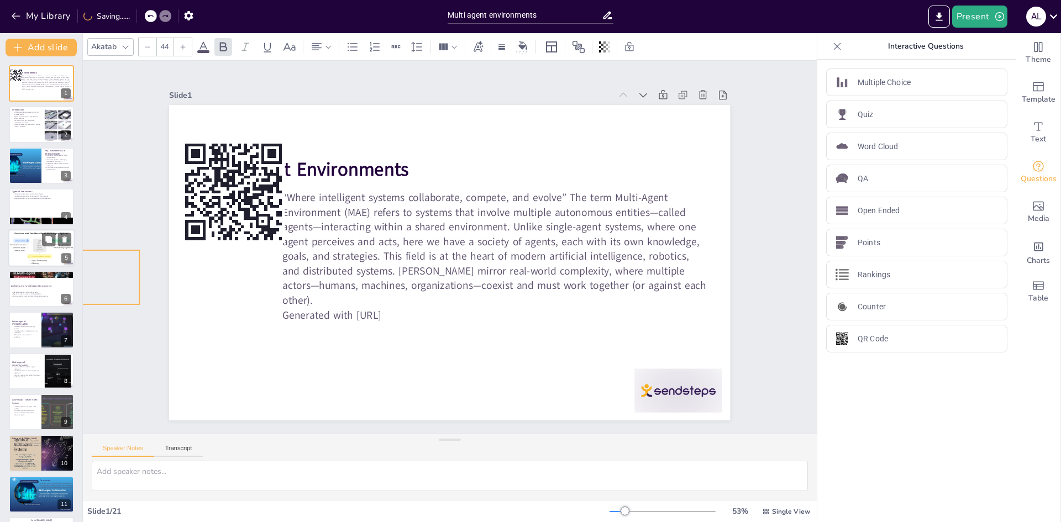
drag, startPoint x: 416, startPoint y: 149, endPoint x: 21, endPoint y: 265, distance: 411.2
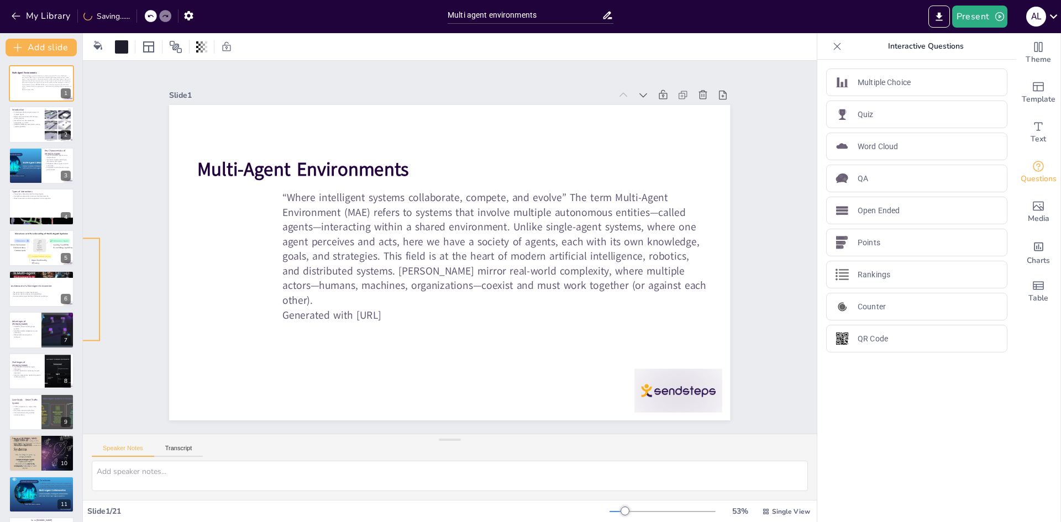
drag, startPoint x: 223, startPoint y: 169, endPoint x: 38, endPoint y: 267, distance: 209.9
